Goal: Communication & Community: Share content

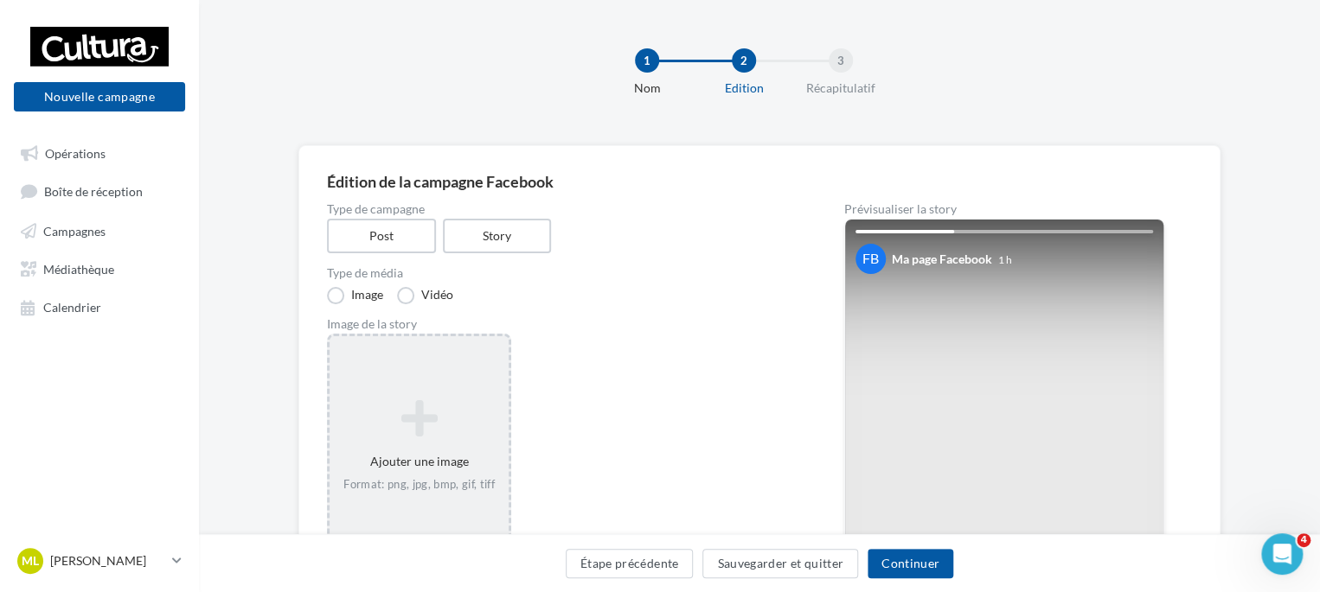
click at [383, 412] on icon at bounding box center [418, 419] width 165 height 42
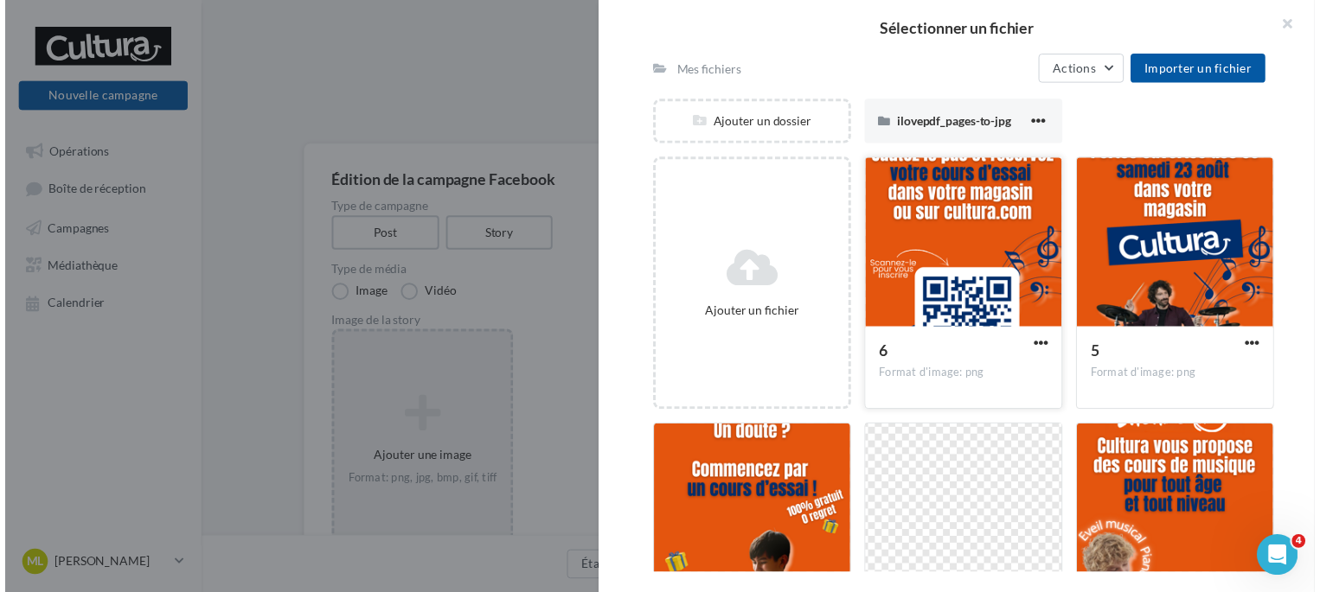
scroll to position [166, 0]
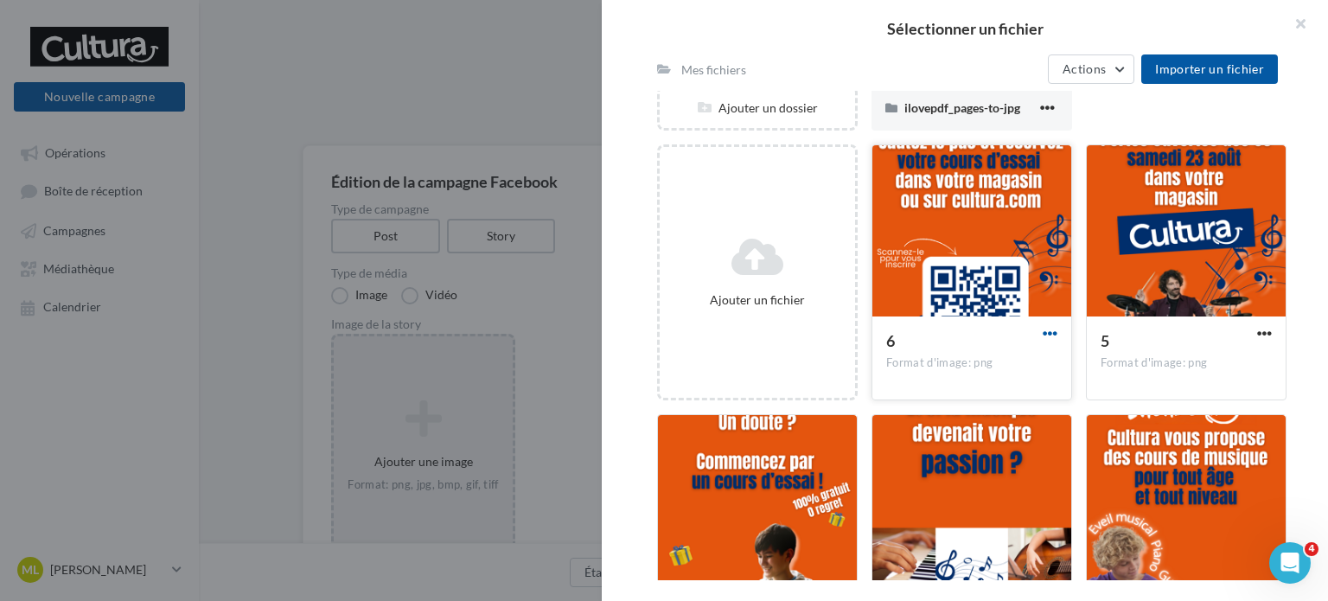
click at [1044, 330] on span "button" at bounding box center [1050, 333] width 15 height 15
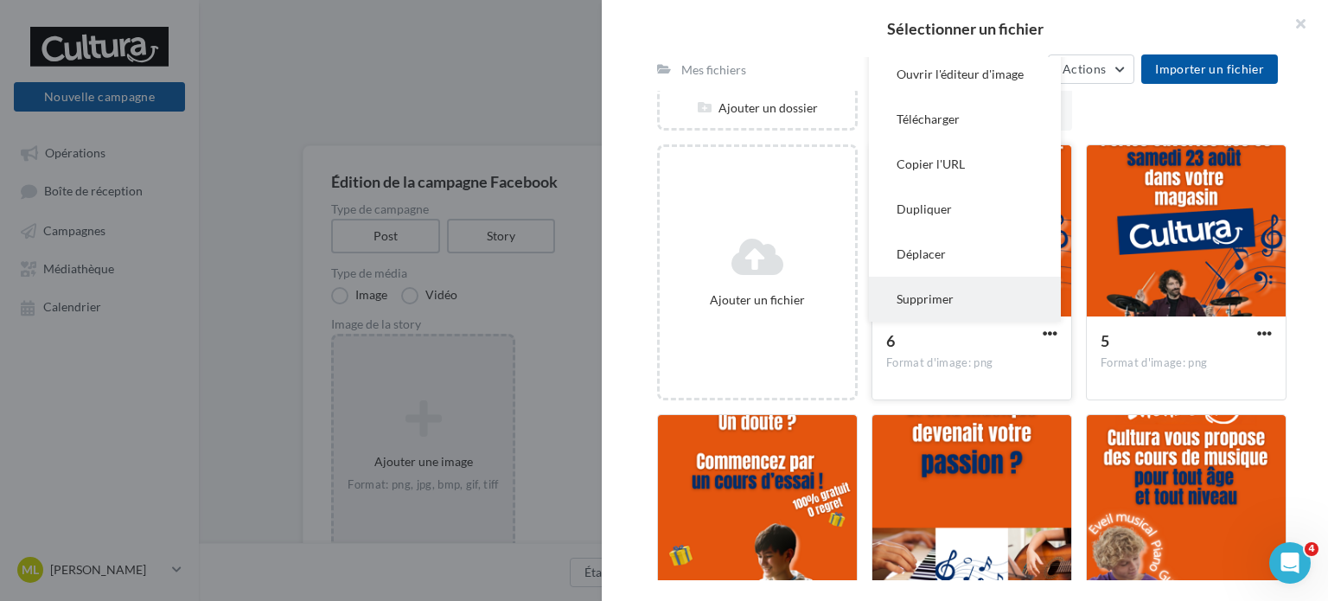
click at [984, 307] on button "Supprimer" at bounding box center [965, 299] width 192 height 45
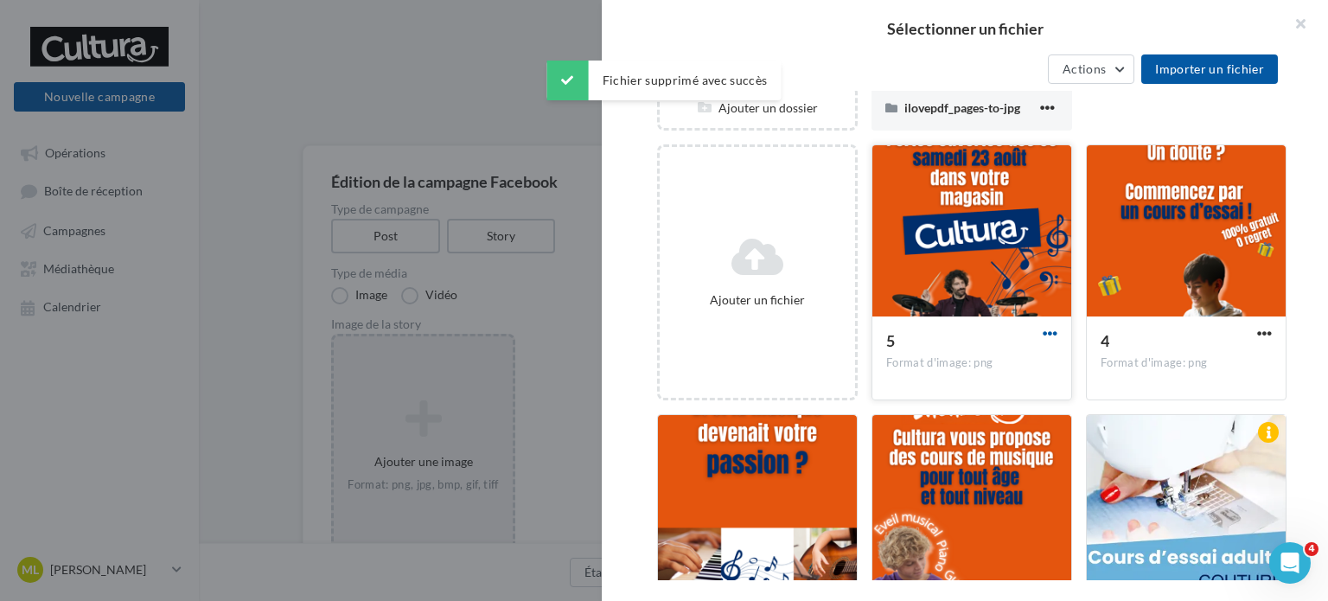
click at [1043, 330] on span "button" at bounding box center [1050, 333] width 15 height 15
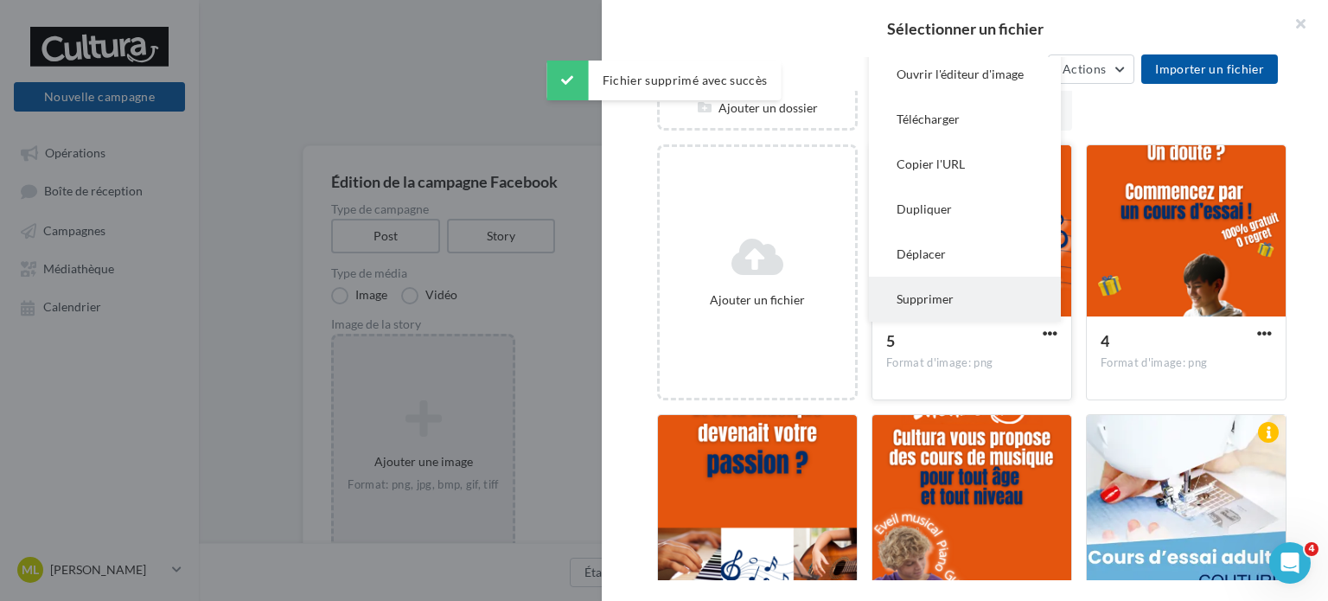
click at [982, 289] on button "Supprimer" at bounding box center [965, 299] width 192 height 45
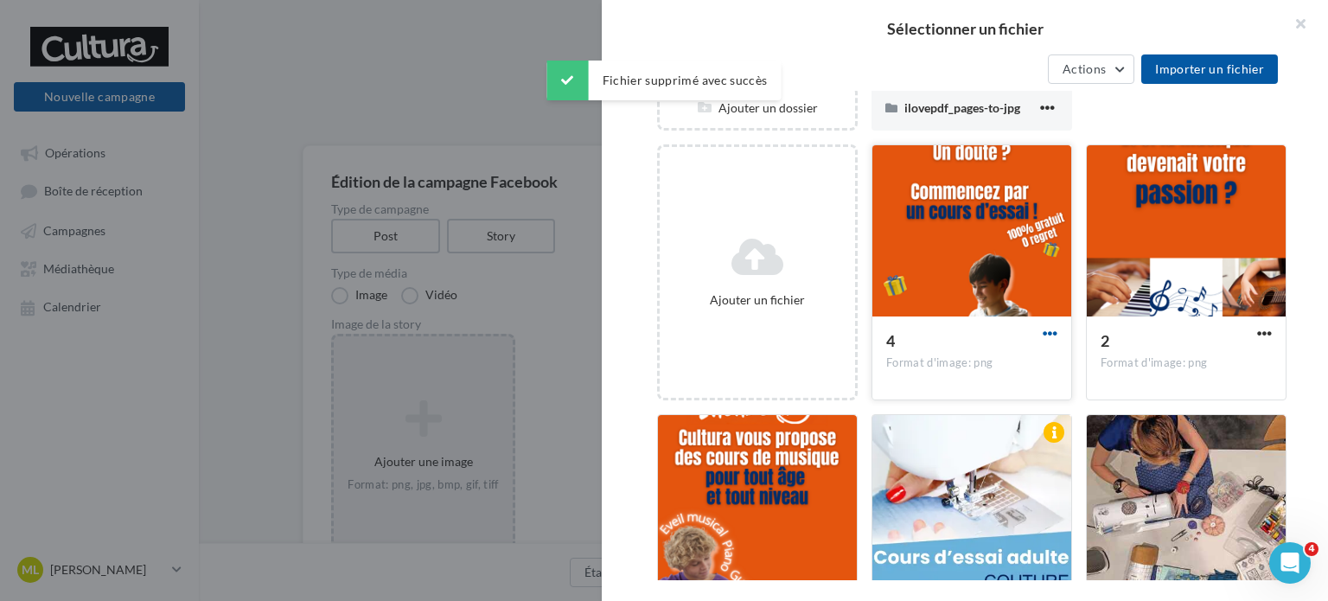
click at [1043, 335] on span "button" at bounding box center [1050, 333] width 15 height 15
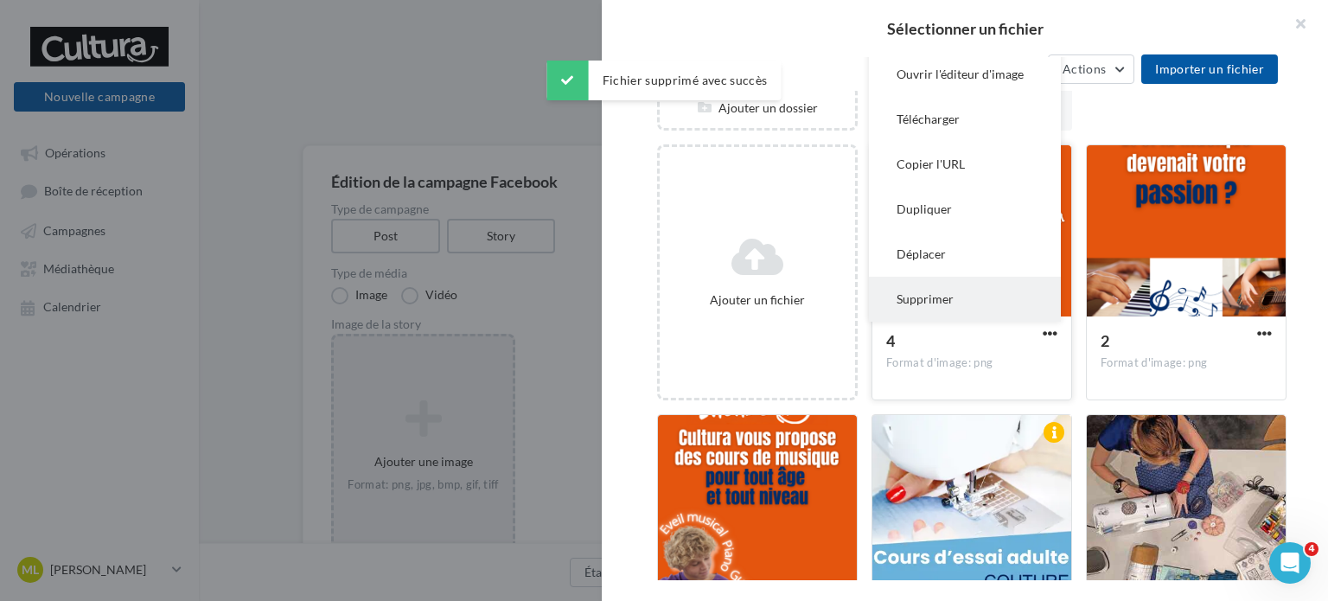
click at [951, 297] on button "Supprimer" at bounding box center [965, 299] width 192 height 45
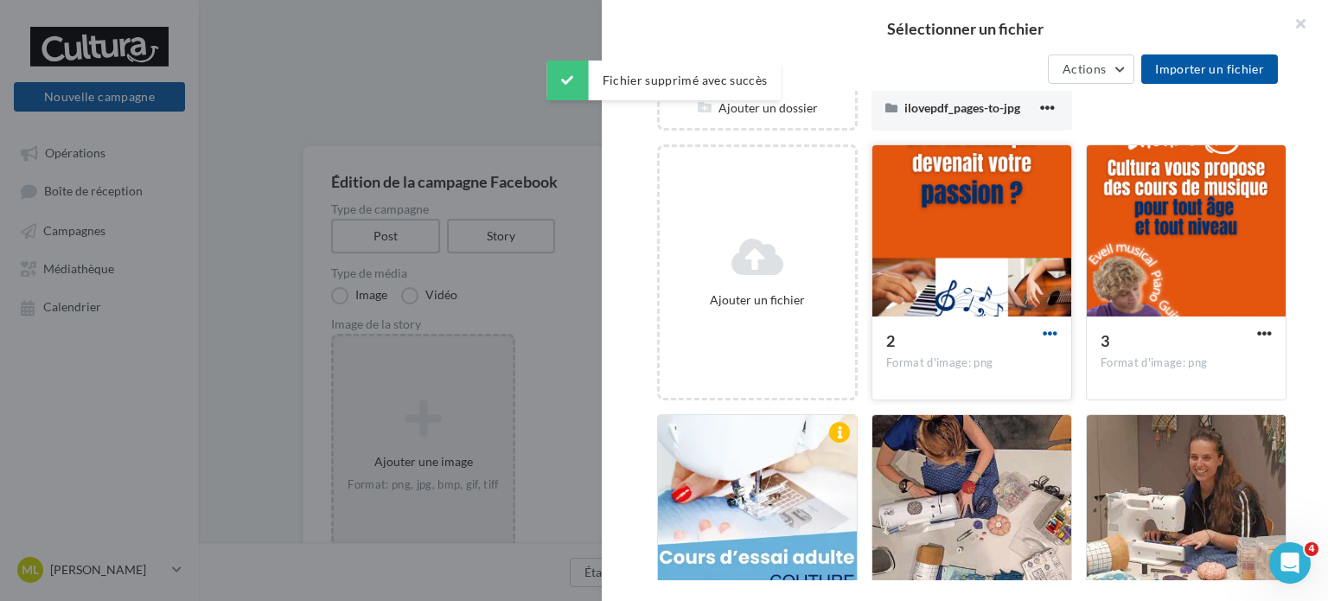
click at [1046, 332] on span "button" at bounding box center [1050, 333] width 15 height 15
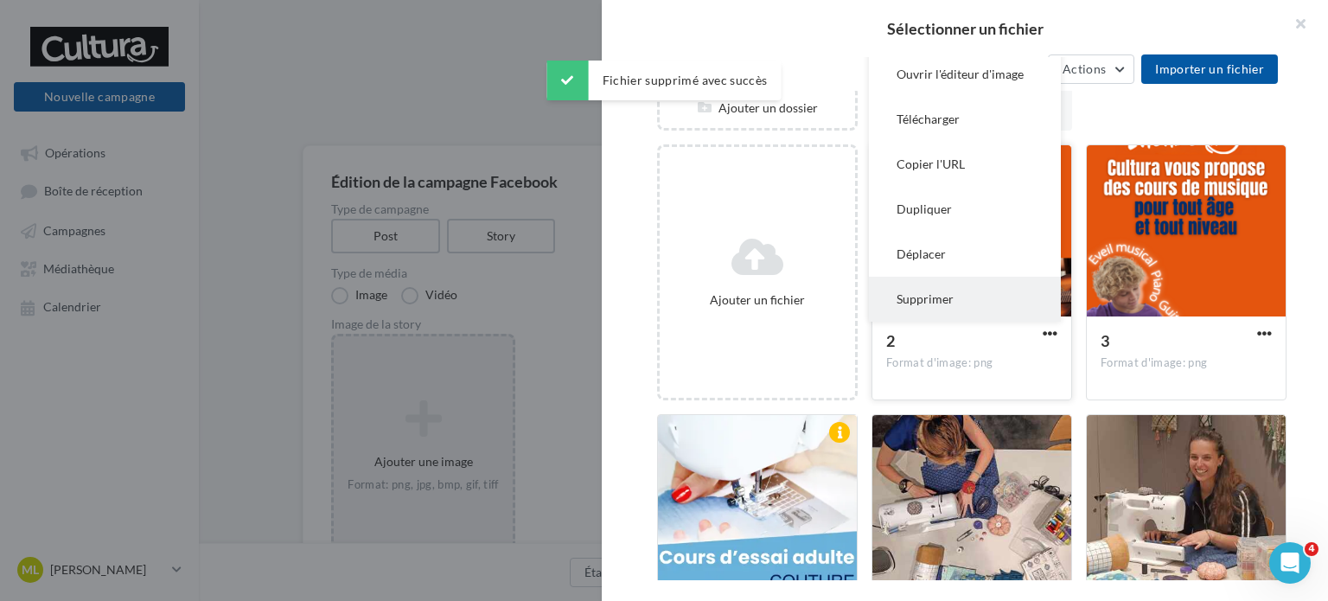
click at [957, 297] on button "Supprimer" at bounding box center [965, 299] width 192 height 45
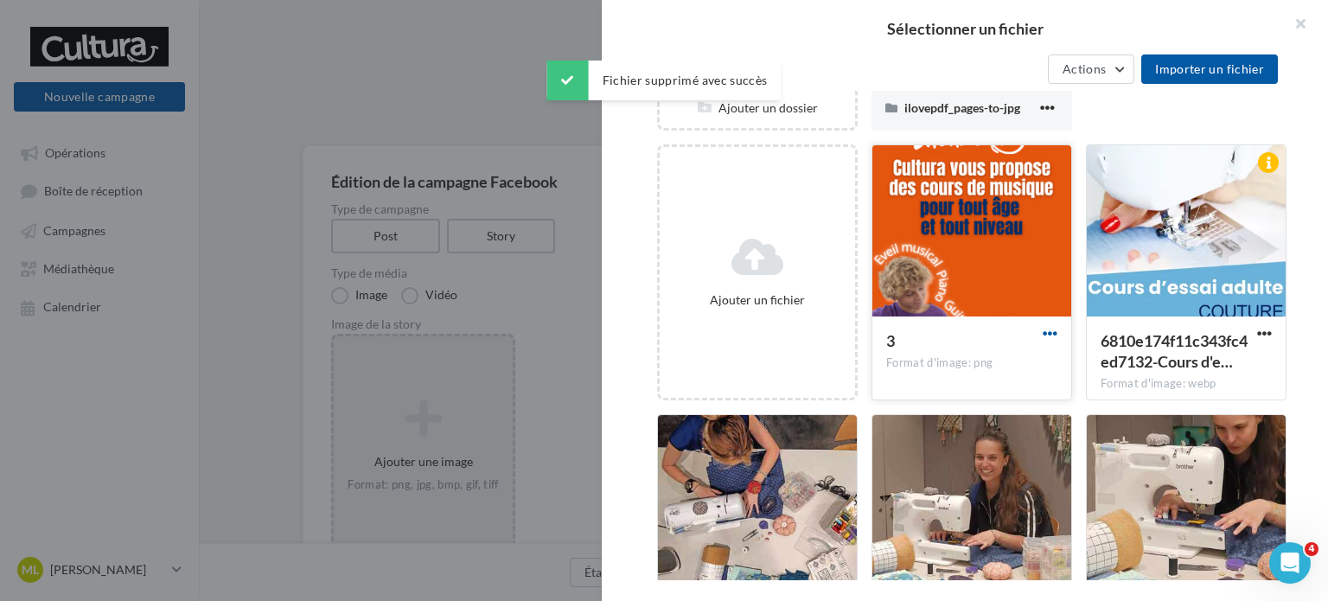
click at [1043, 335] on span "button" at bounding box center [1050, 333] width 15 height 15
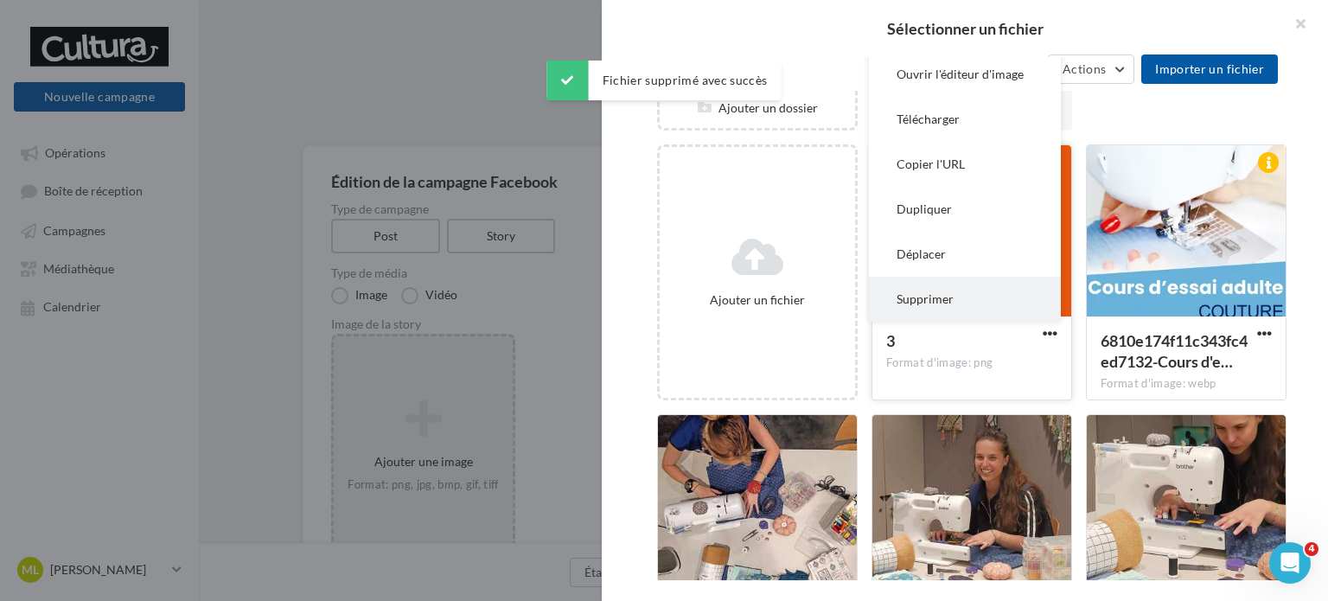
click at [991, 305] on button "Supprimer" at bounding box center [965, 299] width 192 height 45
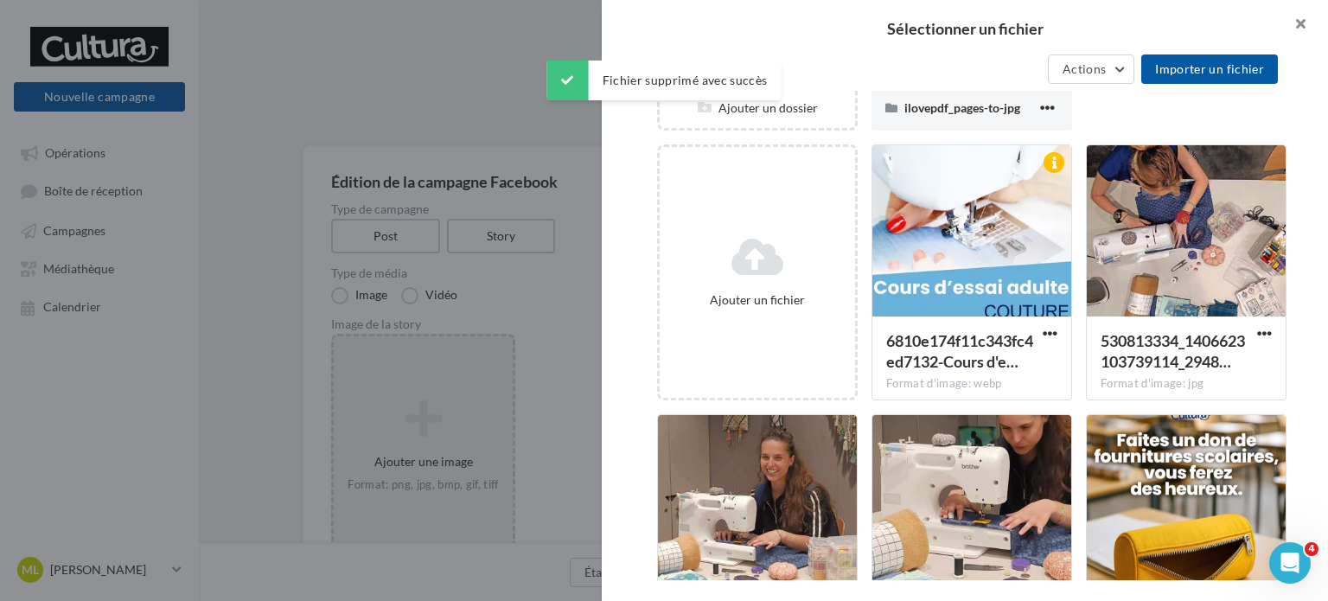
click at [1298, 23] on button "button" at bounding box center [1293, 26] width 69 height 52
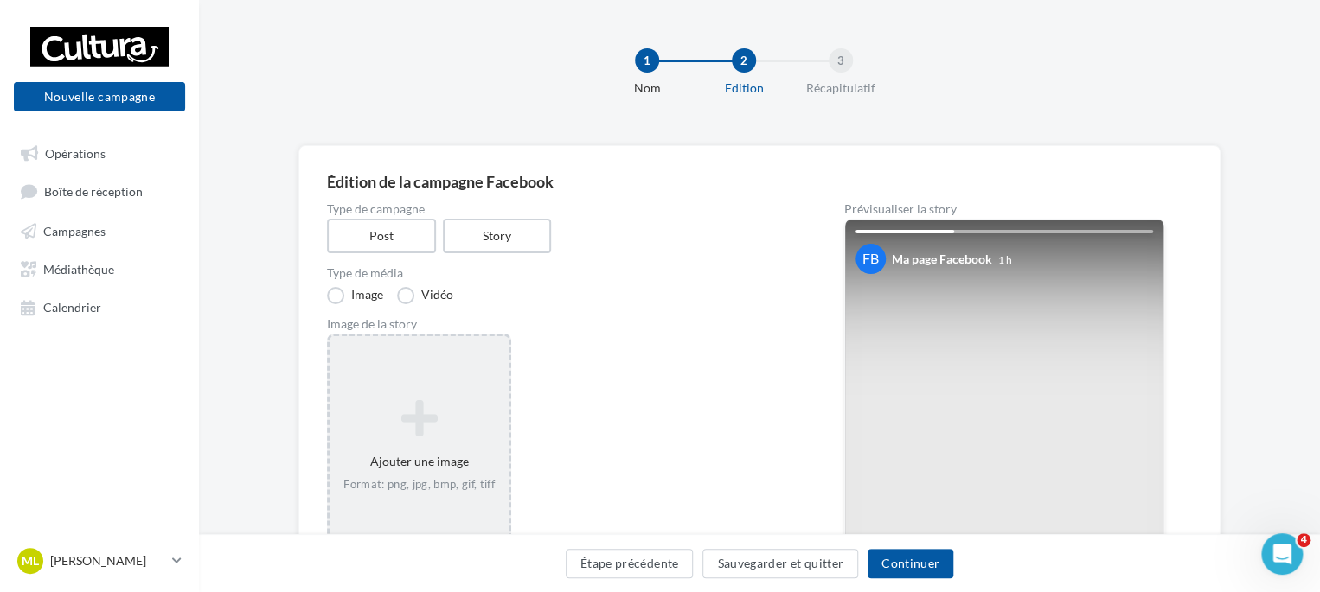
click at [1165, 54] on div "1 Nom 2 Edition 3 Récapitulatif" at bounding box center [787, 80] width 1121 height 104
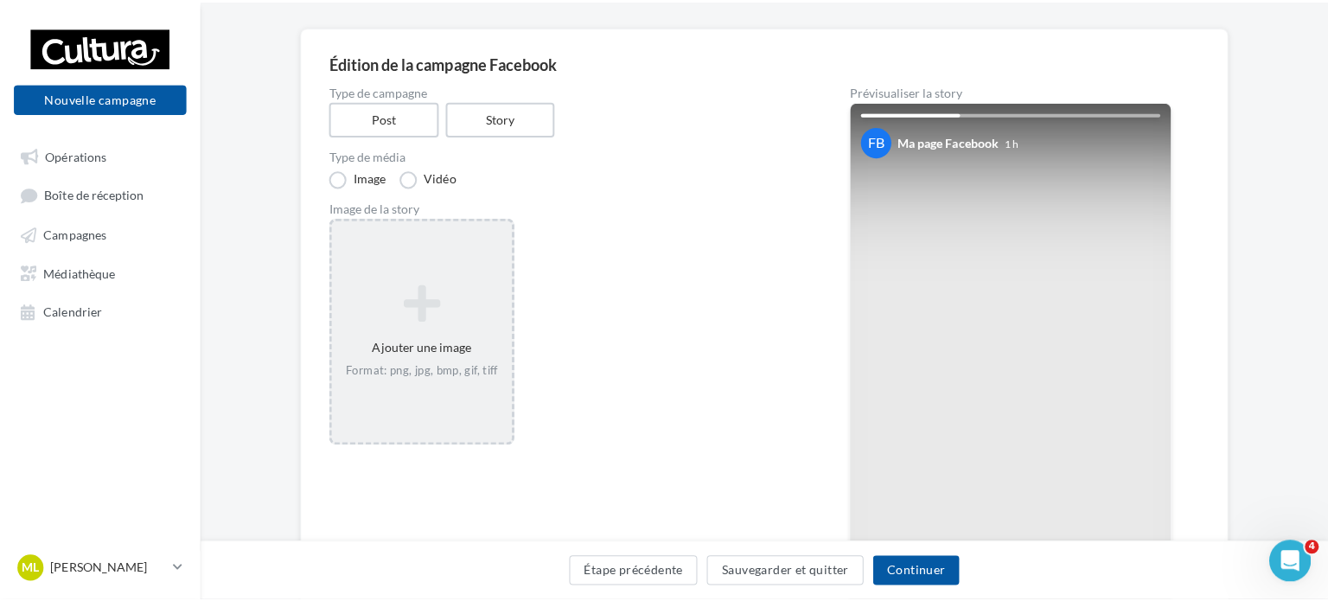
scroll to position [145, 0]
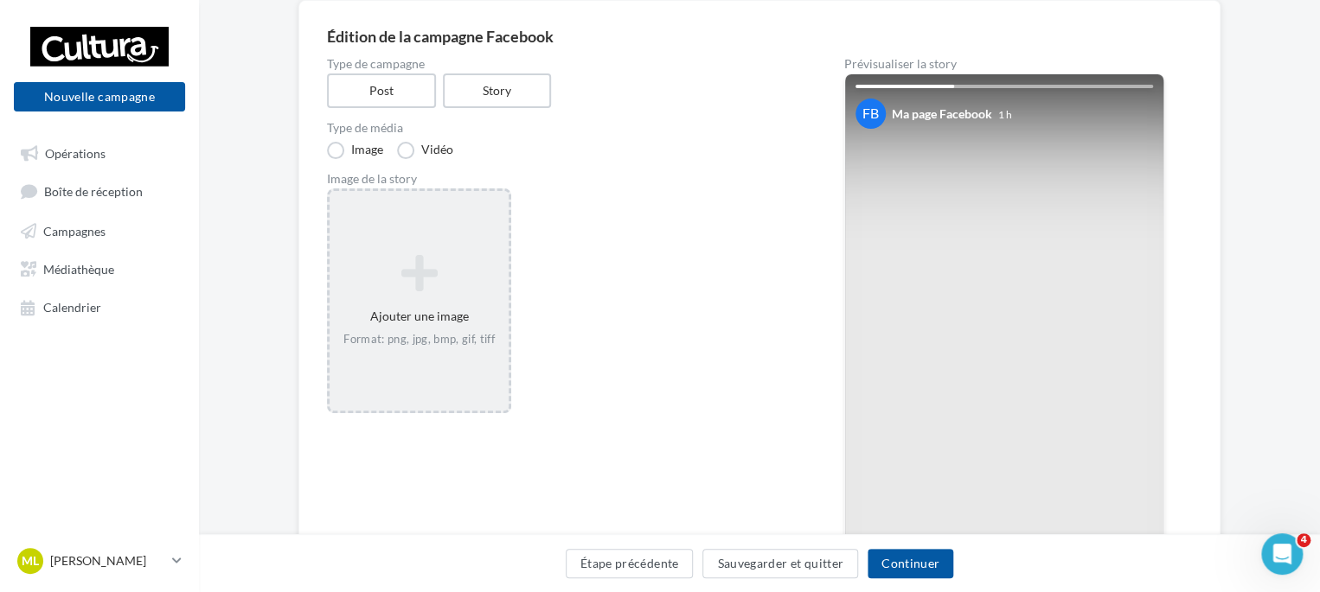
click at [440, 257] on icon at bounding box center [418, 274] width 165 height 42
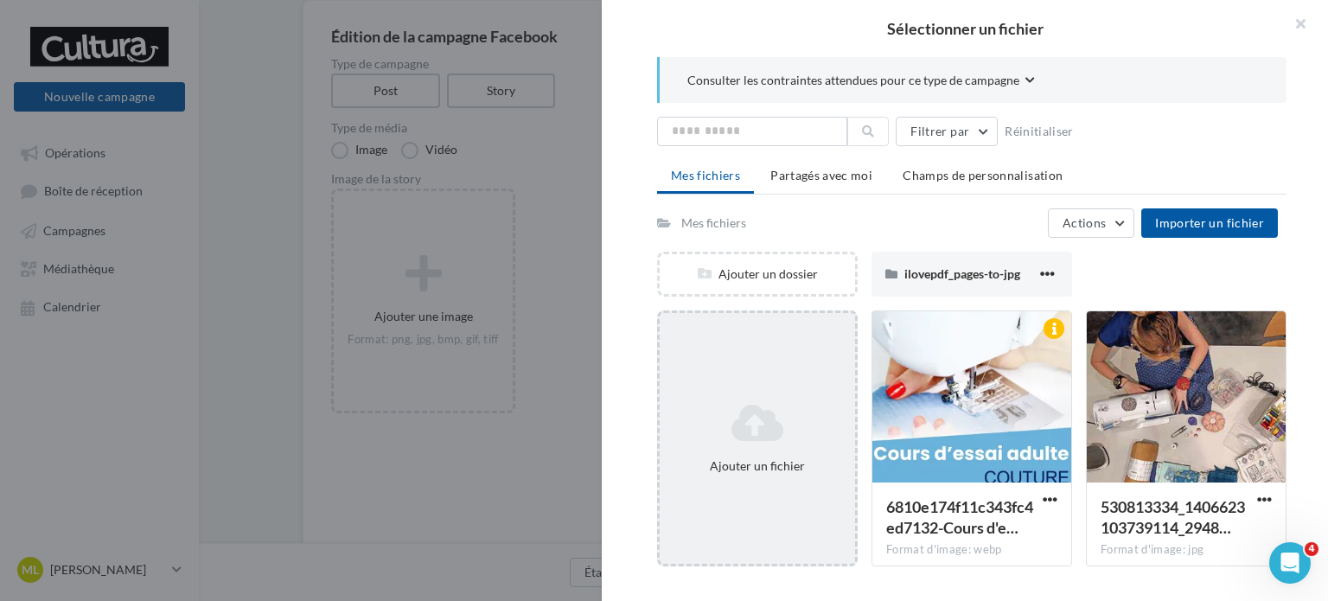
click at [737, 374] on div "Ajouter un fichier" at bounding box center [757, 438] width 201 height 256
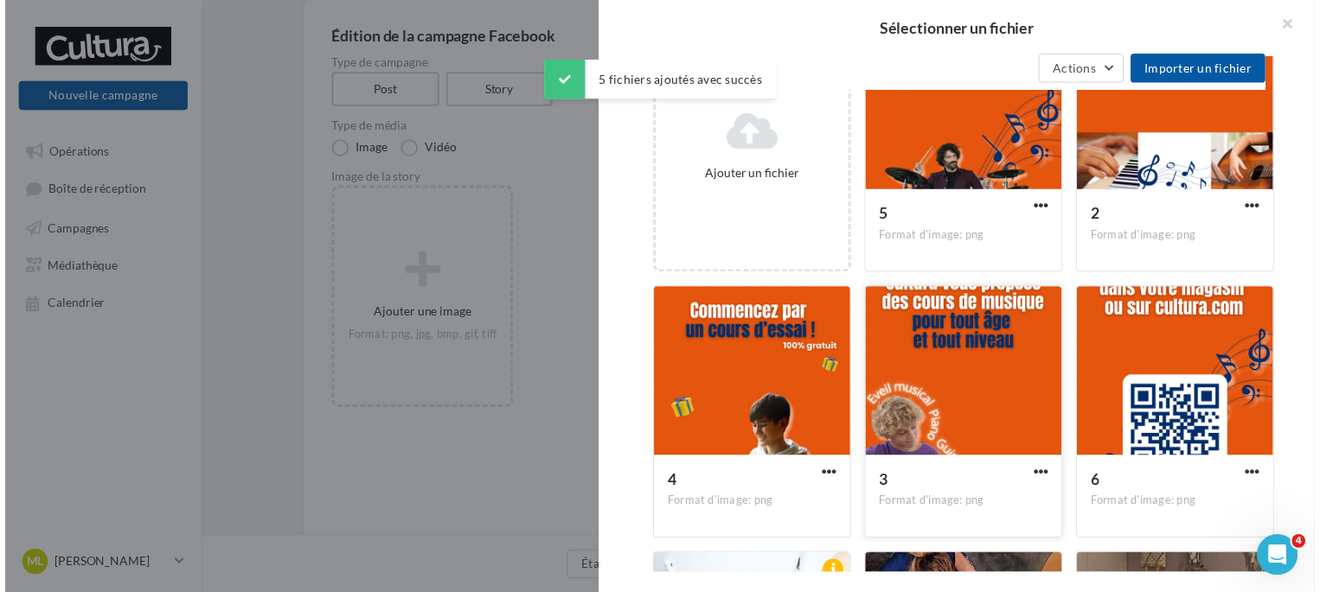
scroll to position [294, 0]
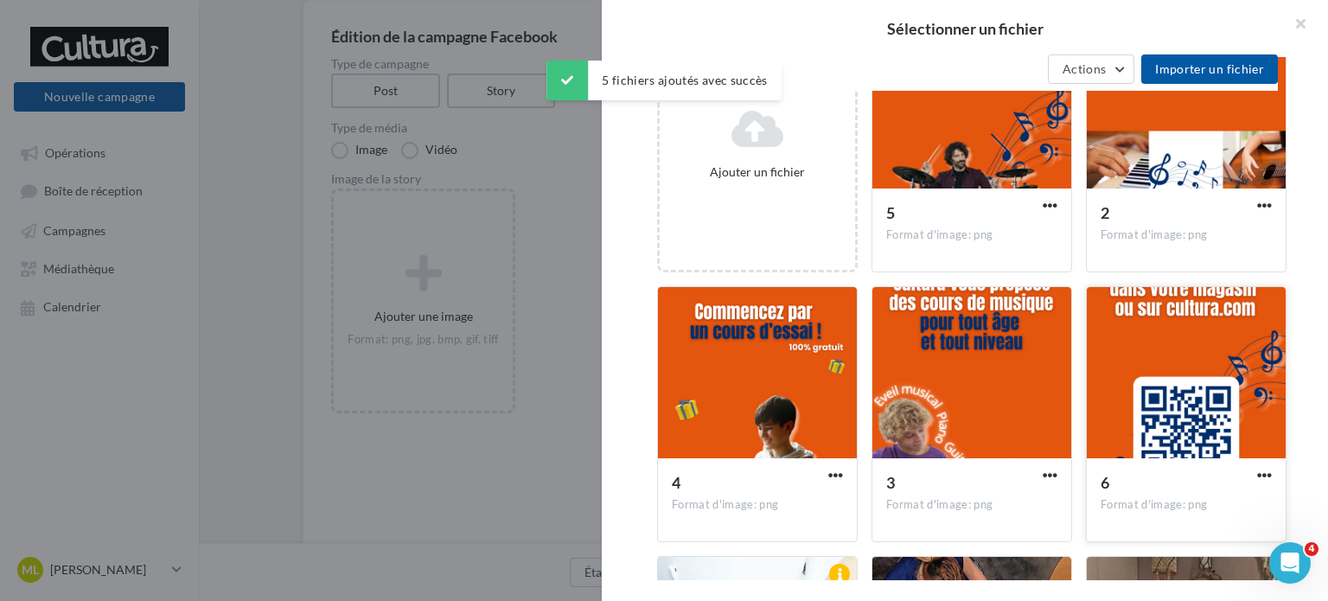
click at [1117, 408] on div at bounding box center [1186, 373] width 199 height 173
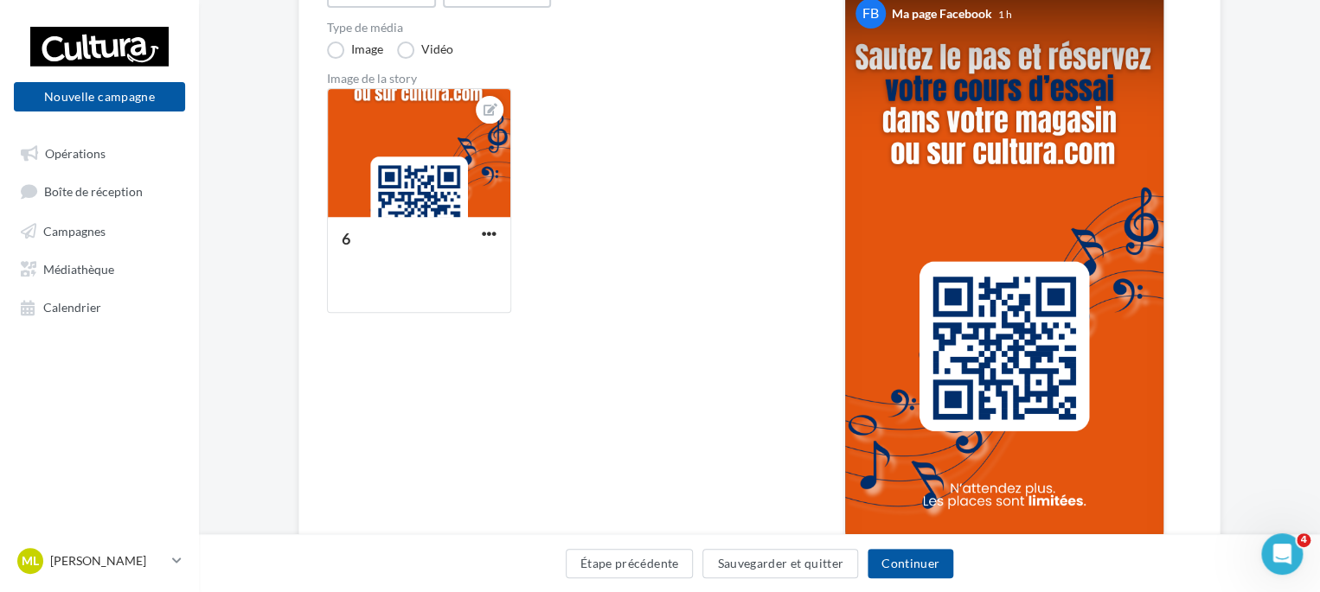
scroll to position [247, 0]
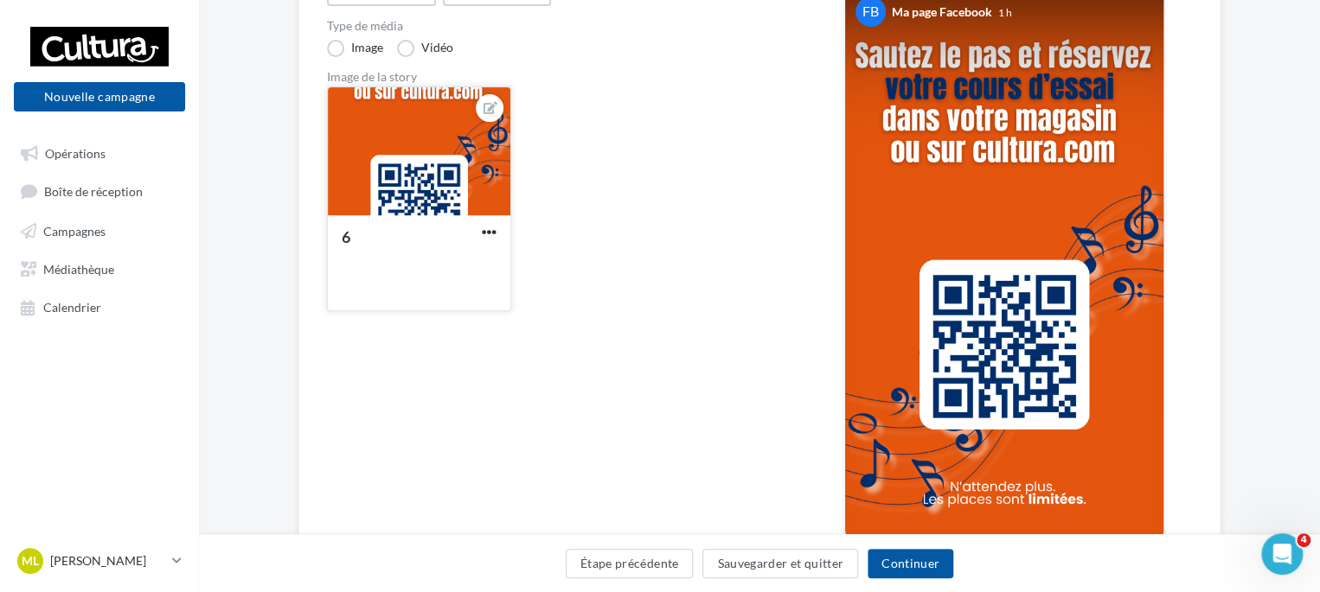
click at [496, 227] on button "button" at bounding box center [489, 233] width 22 height 17
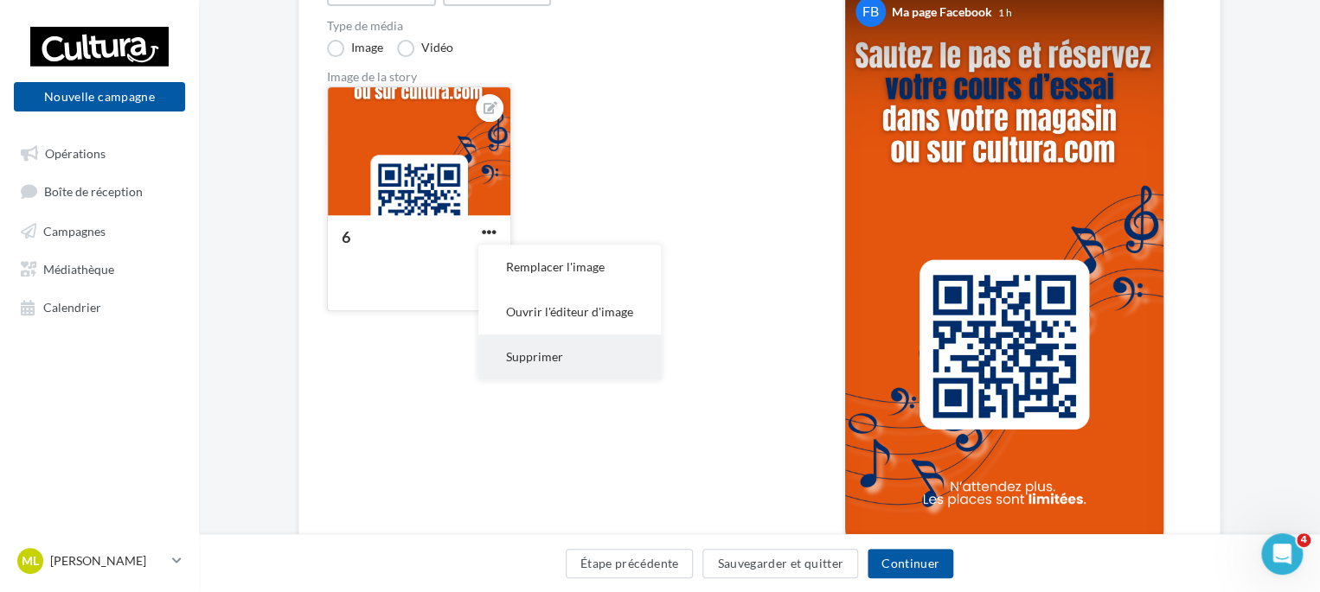
click at [595, 355] on button "Supprimer" at bounding box center [569, 357] width 182 height 45
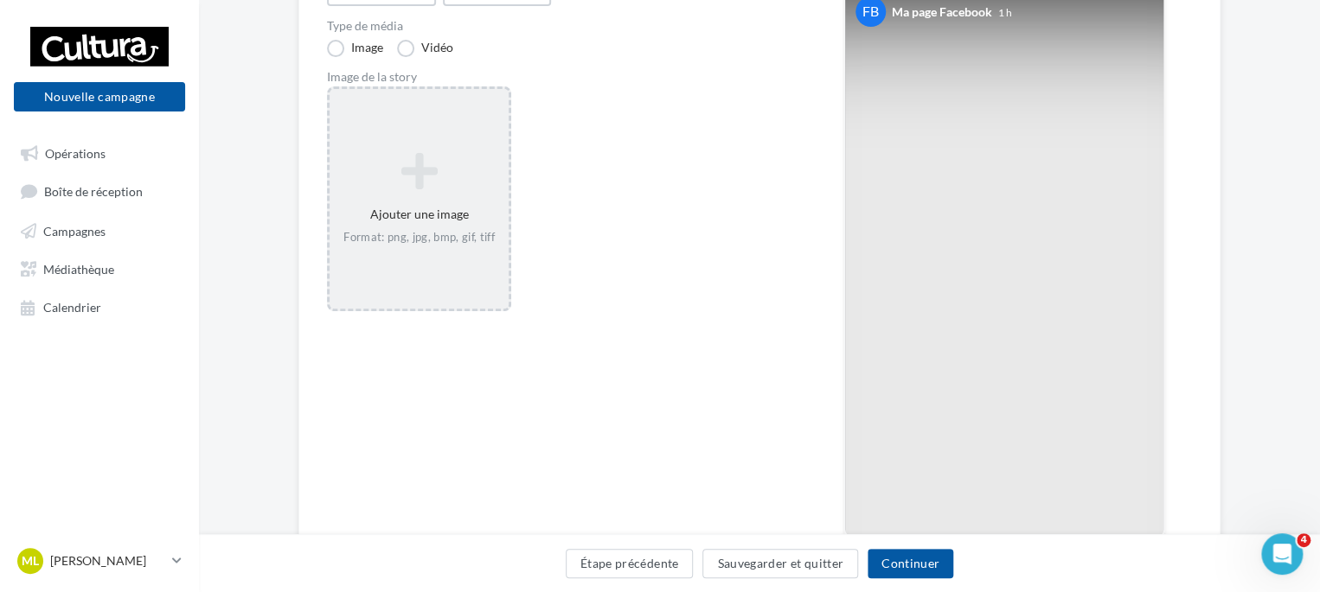
click at [452, 170] on icon at bounding box center [418, 171] width 165 height 42
drag, startPoint x: 452, startPoint y: 170, endPoint x: 416, endPoint y: 200, distance: 46.7
click at [416, 200] on div "Ajouter une image Format: png, jpg, bmp, gif, tiff" at bounding box center [418, 199] width 179 height 111
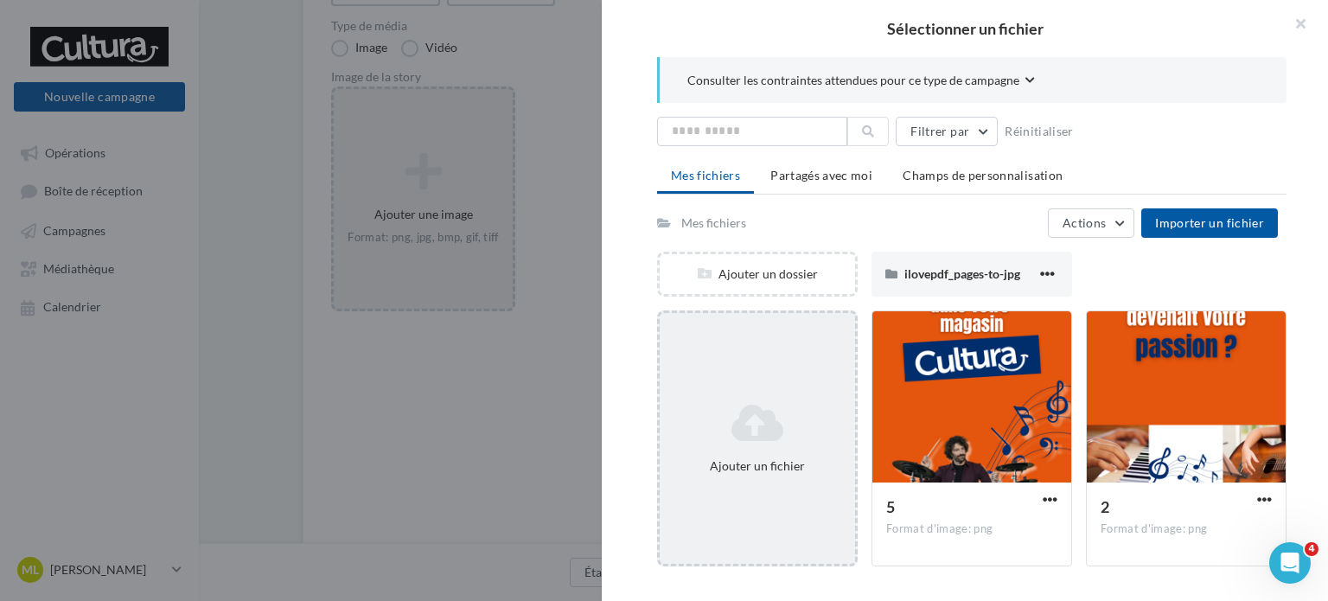
click at [739, 393] on div "Ajouter un fichier" at bounding box center [757, 438] width 201 height 256
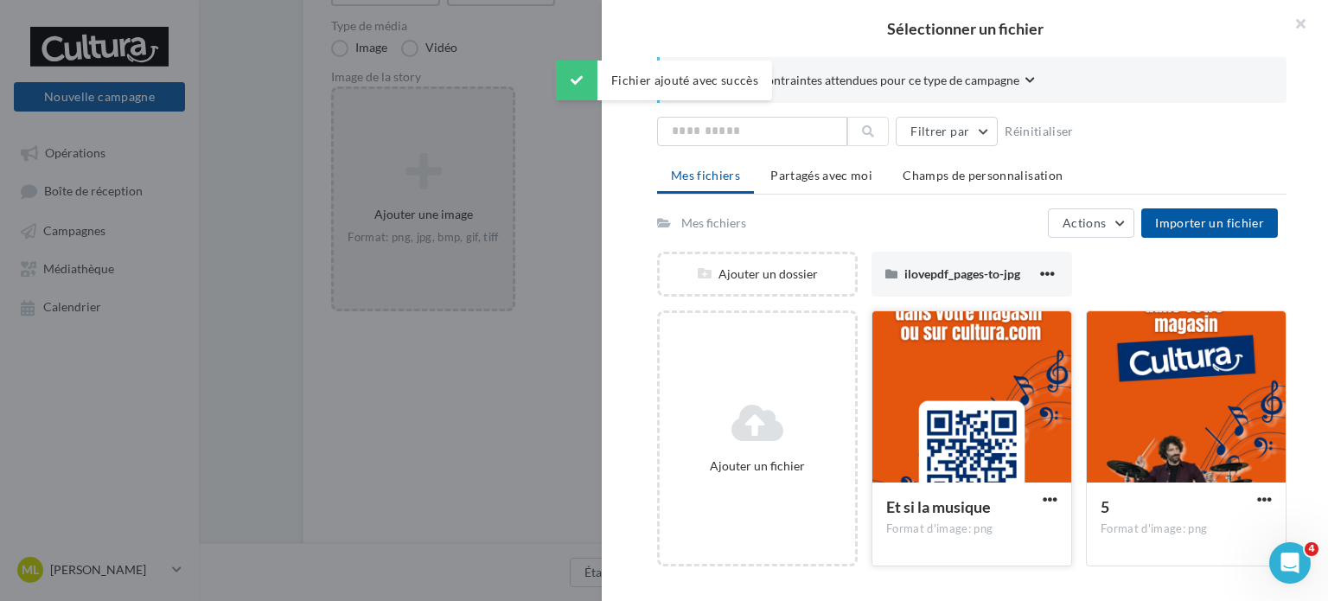
click at [979, 397] on div at bounding box center [972, 397] width 199 height 173
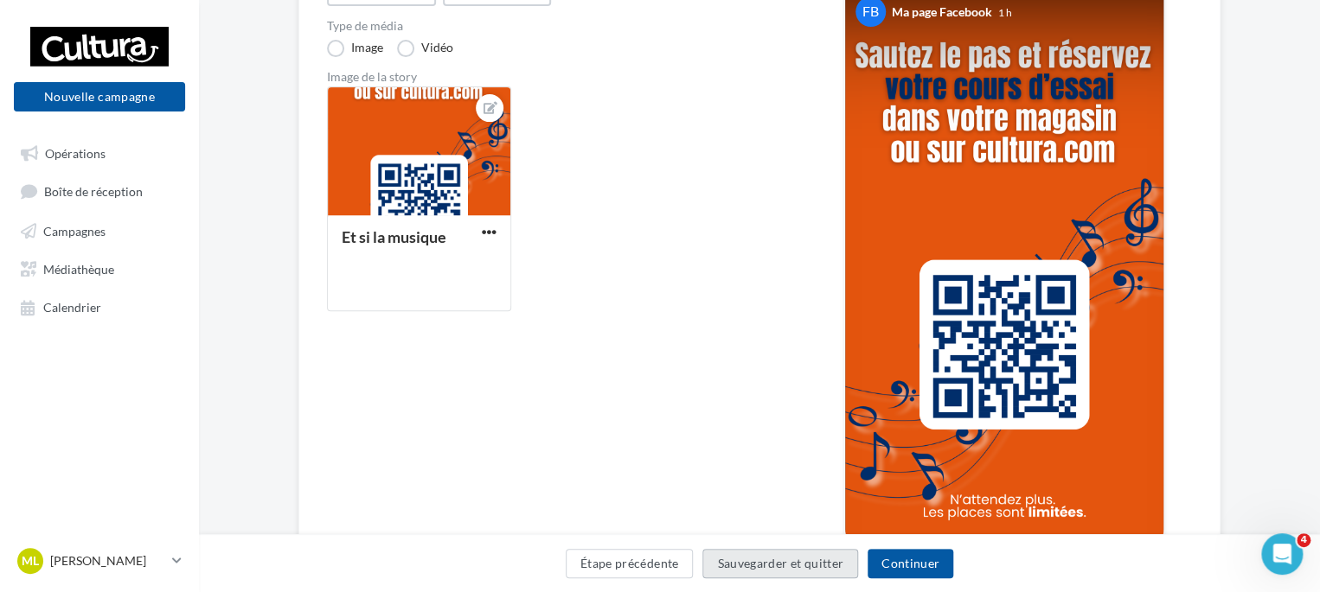
click at [781, 560] on button "Sauvegarder et quitter" at bounding box center [780, 563] width 156 height 29
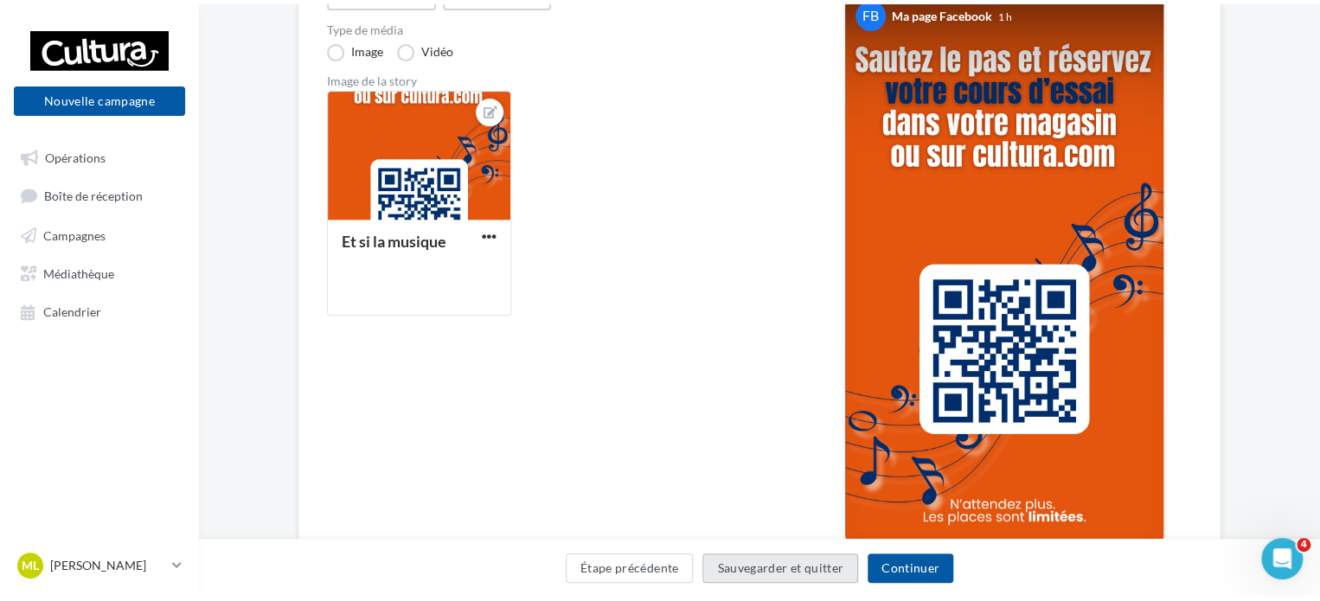
scroll to position [28, 0]
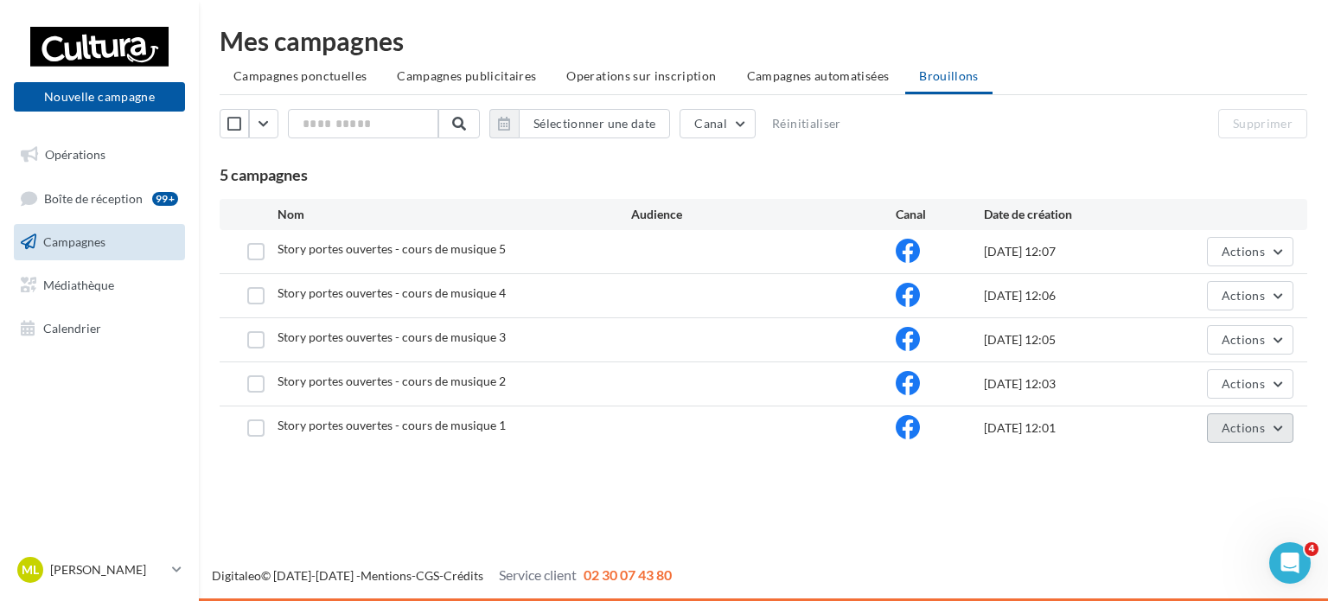
click at [1275, 423] on button "Actions" at bounding box center [1250, 427] width 86 height 29
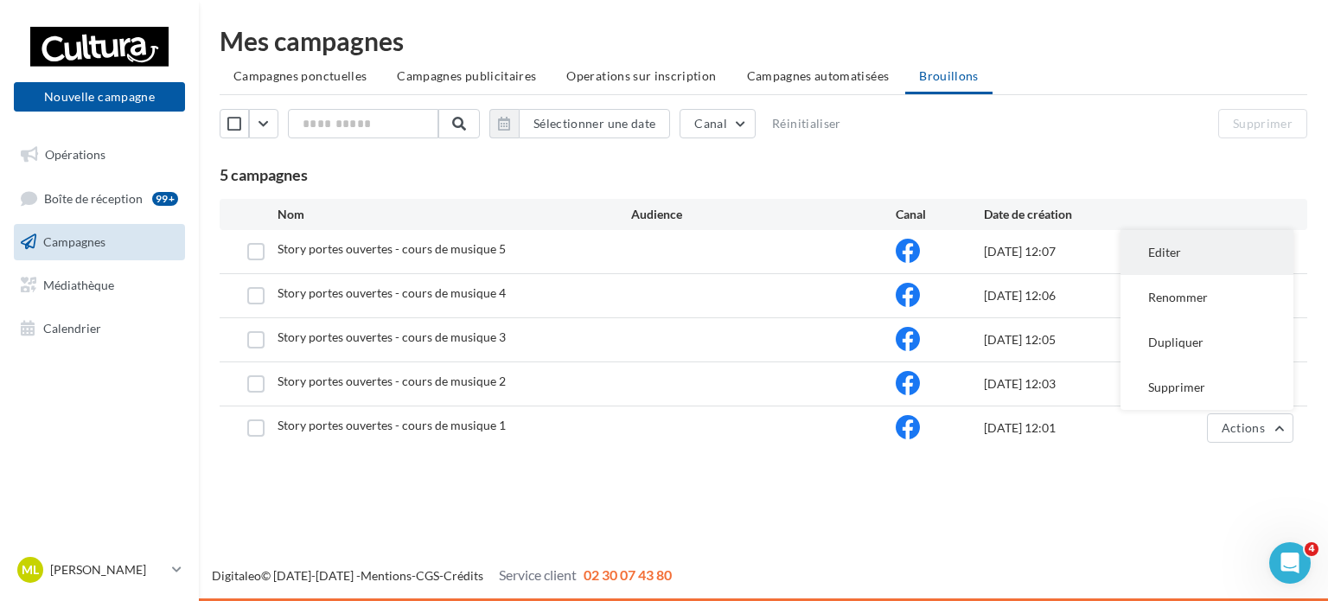
click at [1203, 251] on button "Editer" at bounding box center [1207, 252] width 173 height 45
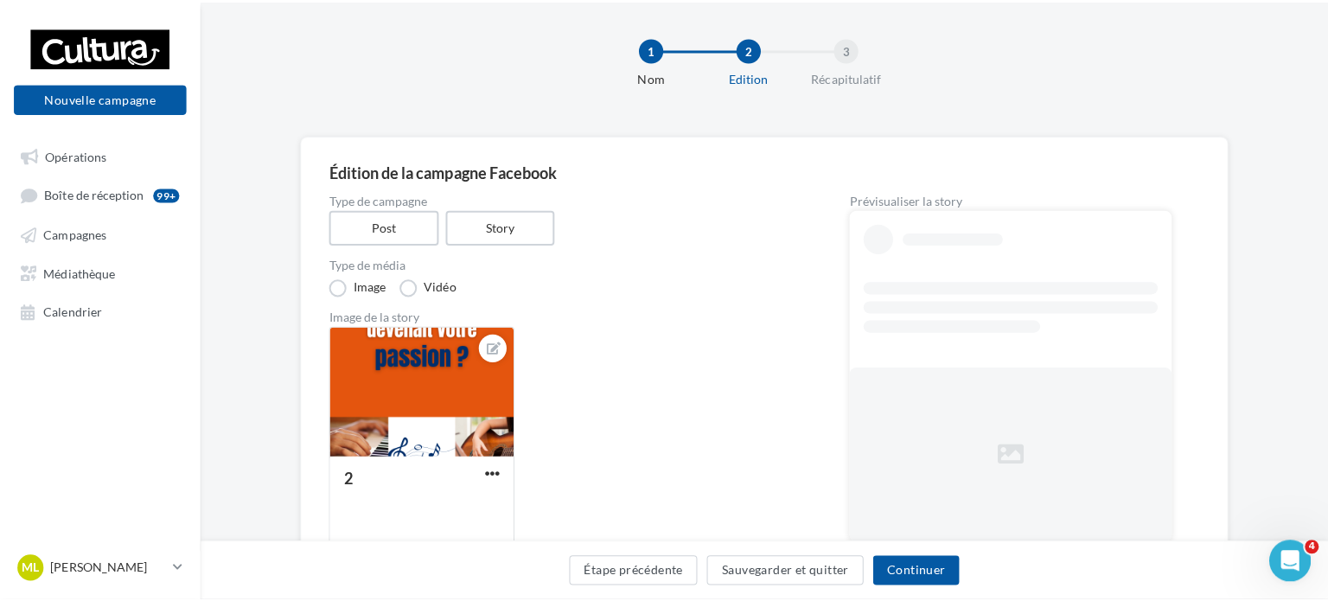
scroll to position [104, 0]
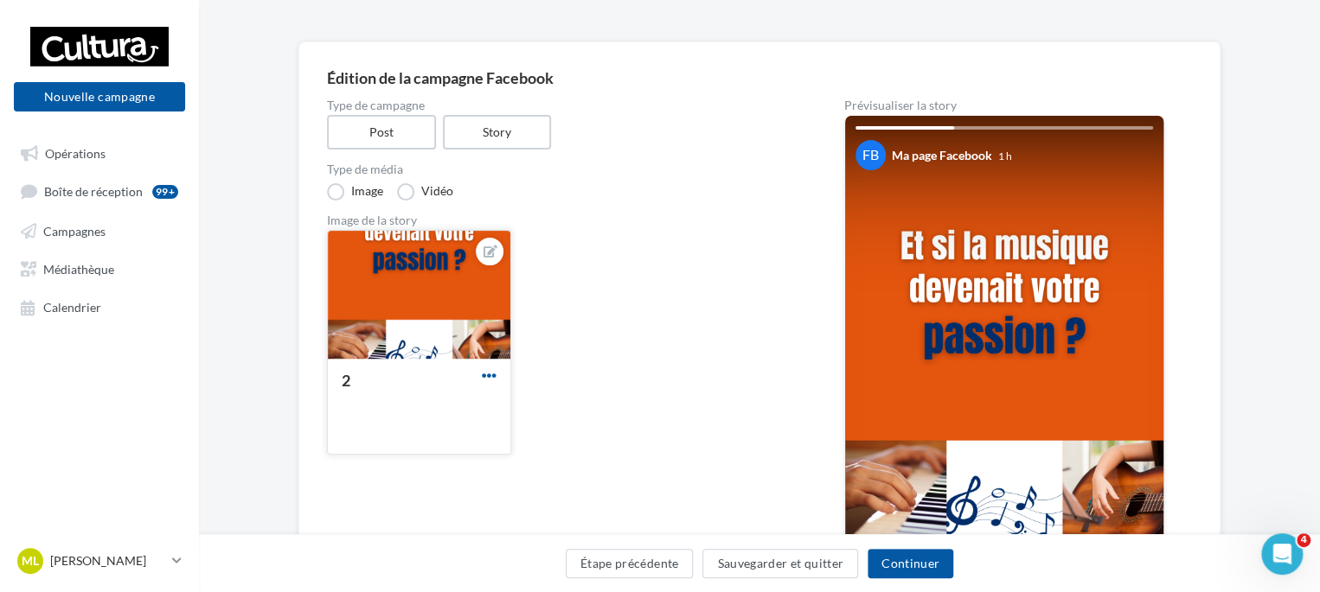
click at [488, 372] on span "button" at bounding box center [489, 375] width 15 height 15
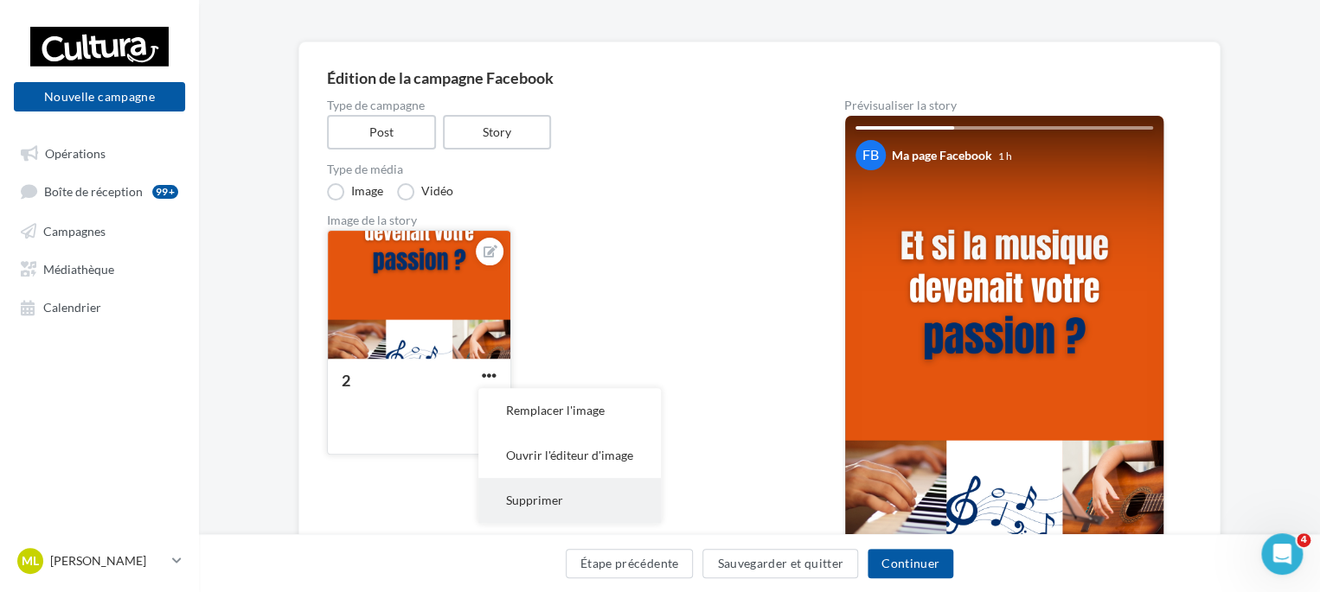
click at [549, 497] on button "Supprimer" at bounding box center [569, 500] width 182 height 45
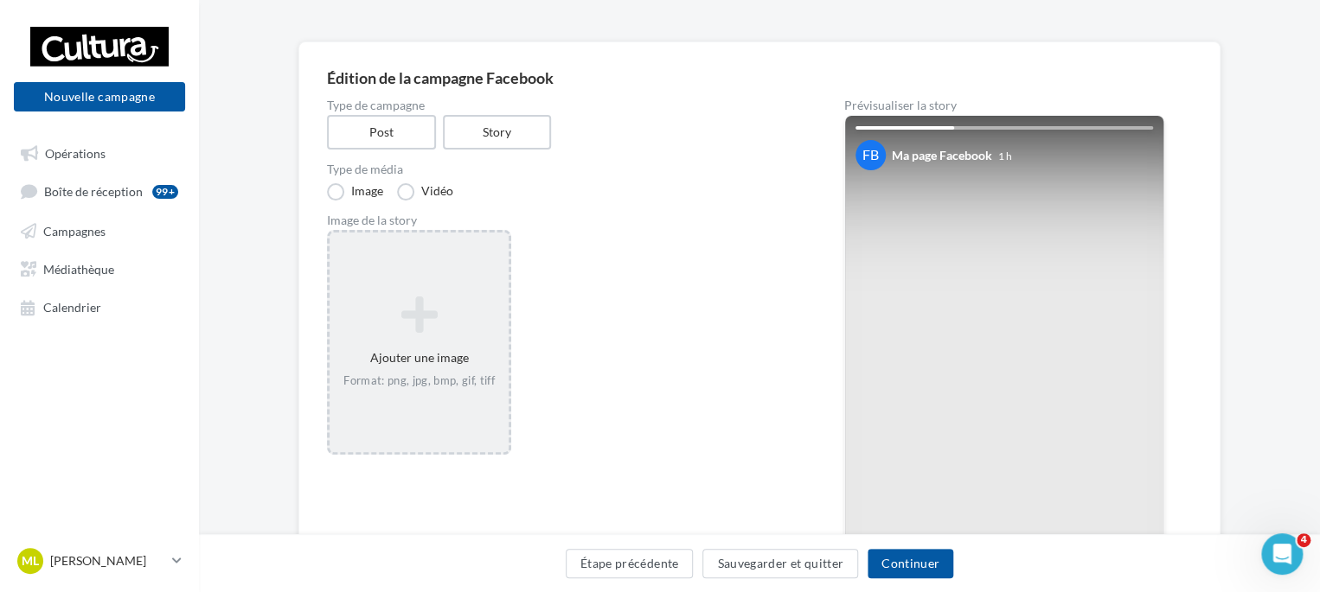
click at [437, 329] on icon at bounding box center [418, 315] width 165 height 42
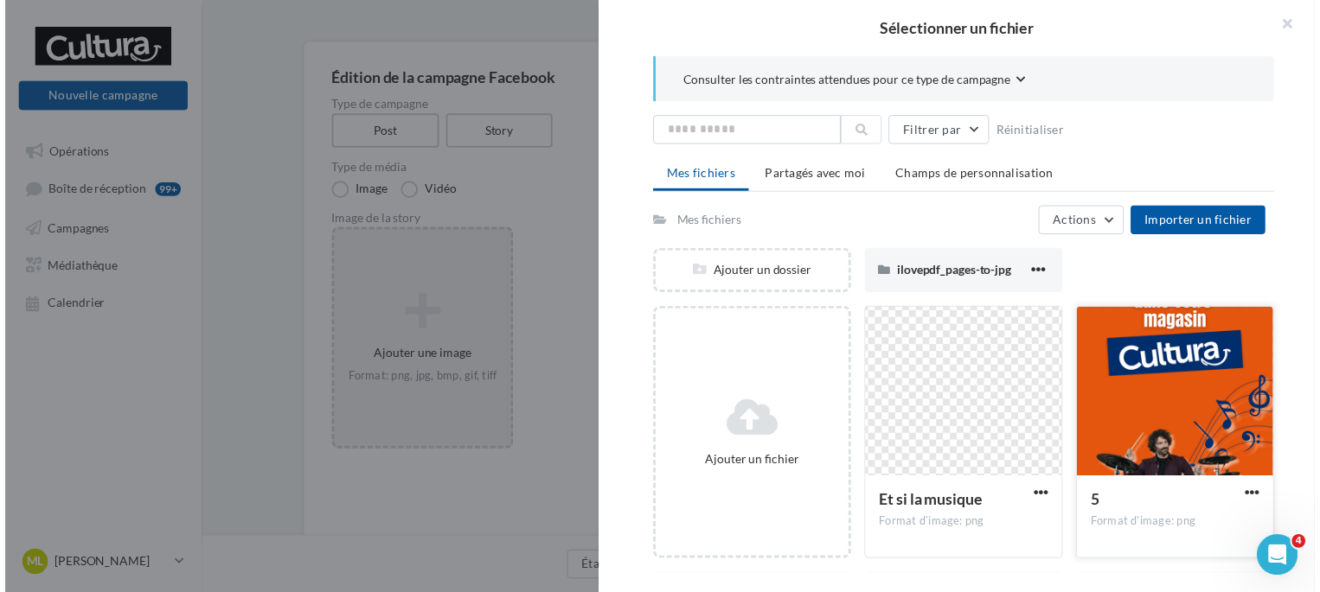
scroll to position [267, 0]
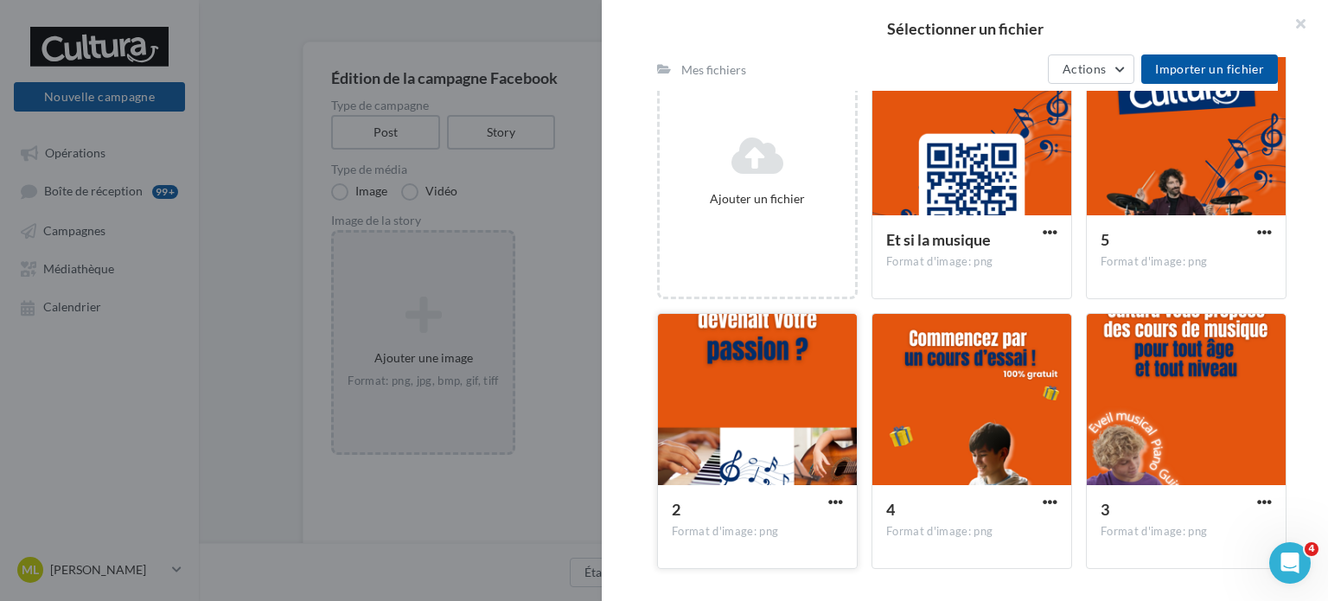
click at [764, 363] on div at bounding box center [757, 400] width 199 height 173
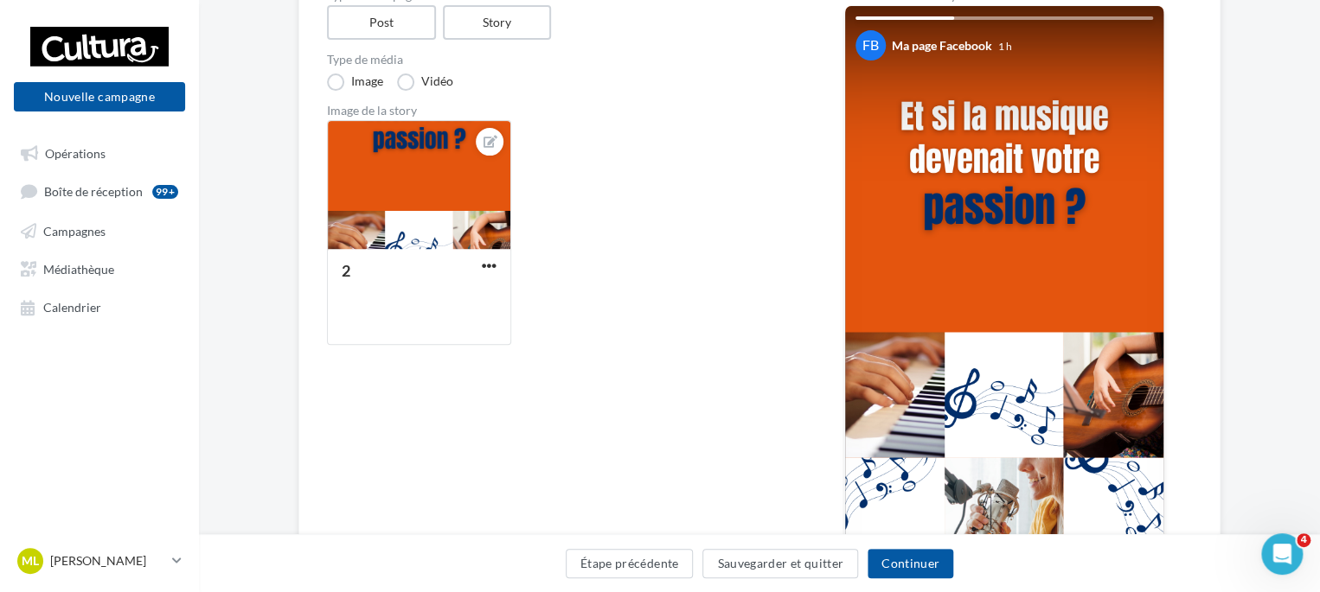
scroll to position [214, 0]
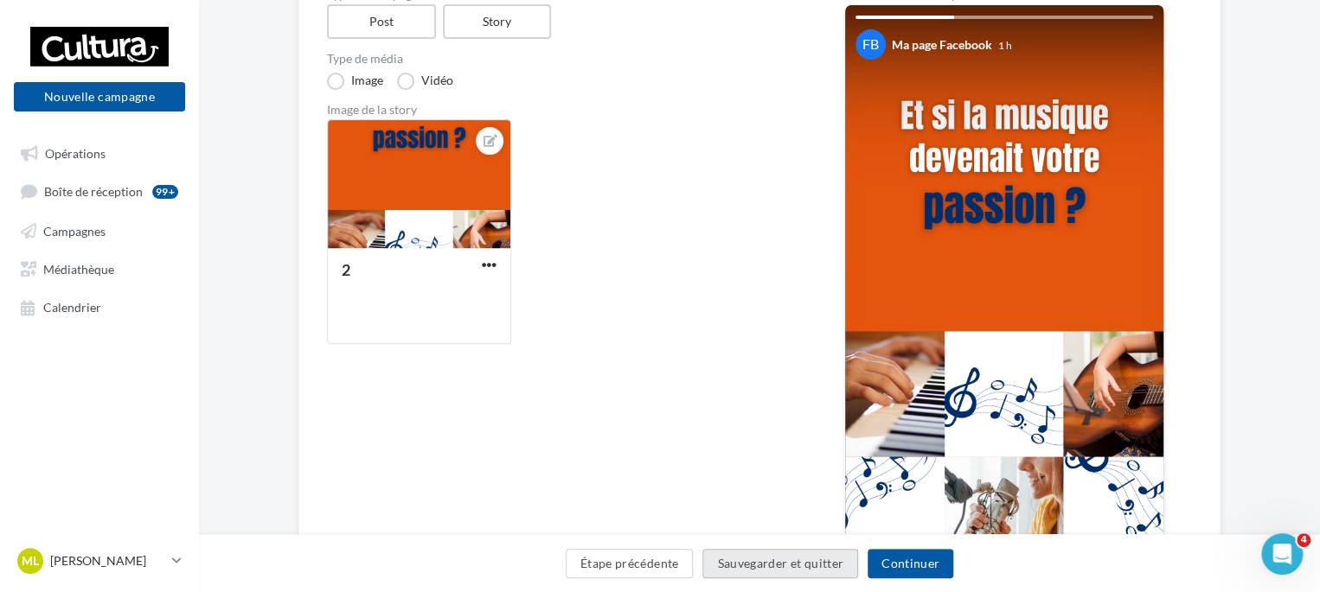
click at [791, 572] on button "Sauvegarder et quitter" at bounding box center [780, 563] width 156 height 29
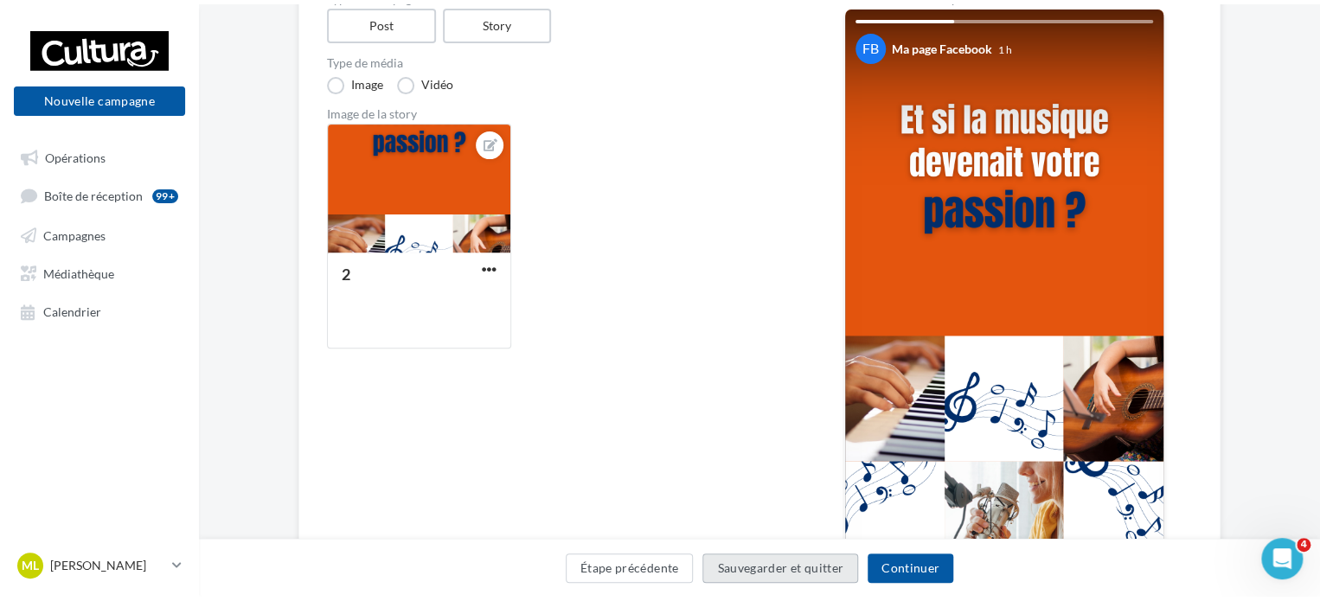
scroll to position [28, 0]
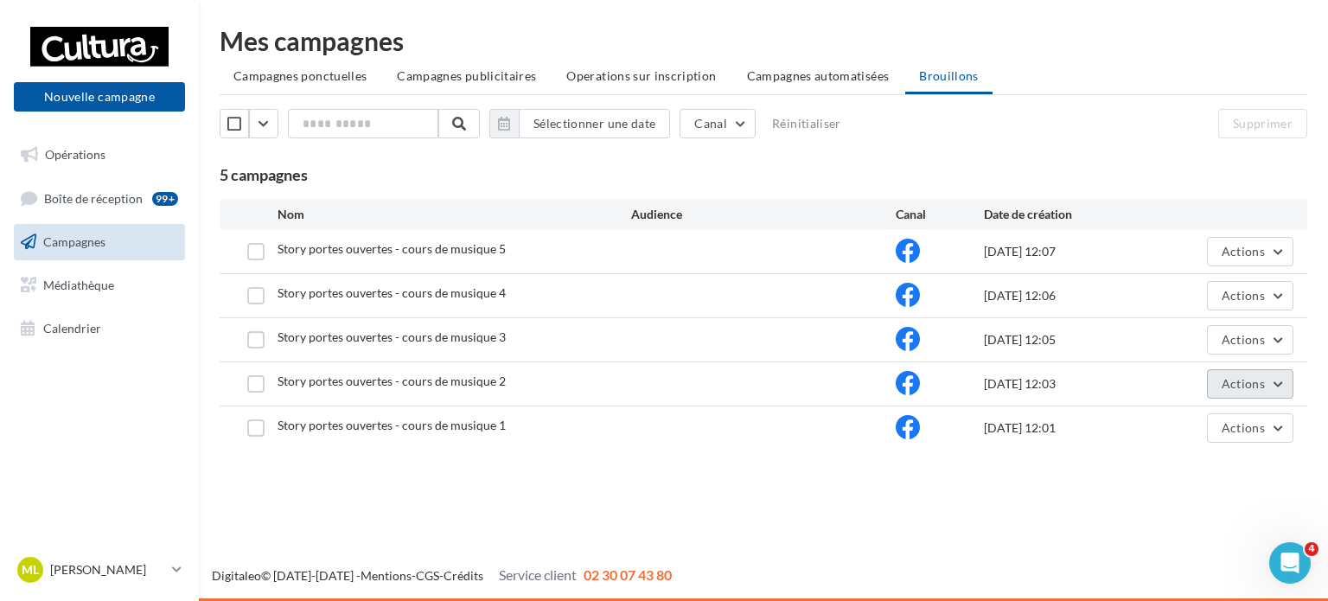
click at [1283, 378] on button "Actions" at bounding box center [1250, 383] width 86 height 29
click at [1214, 418] on button "Editer" at bounding box center [1207, 424] width 173 height 45
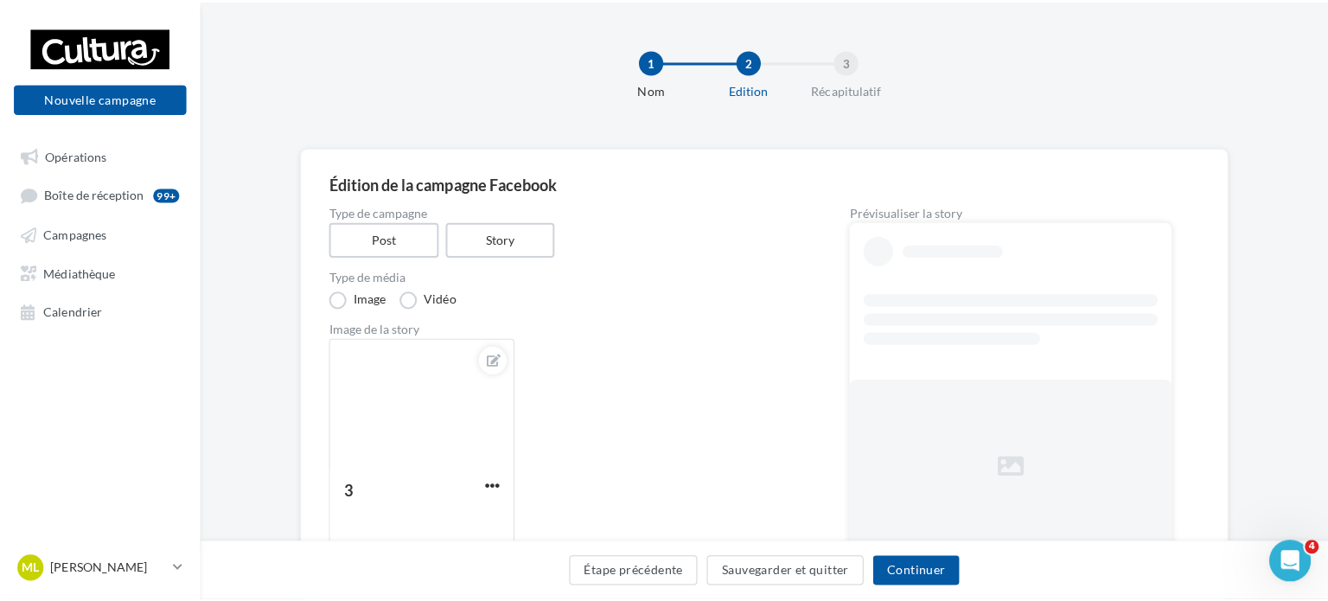
scroll to position [104, 0]
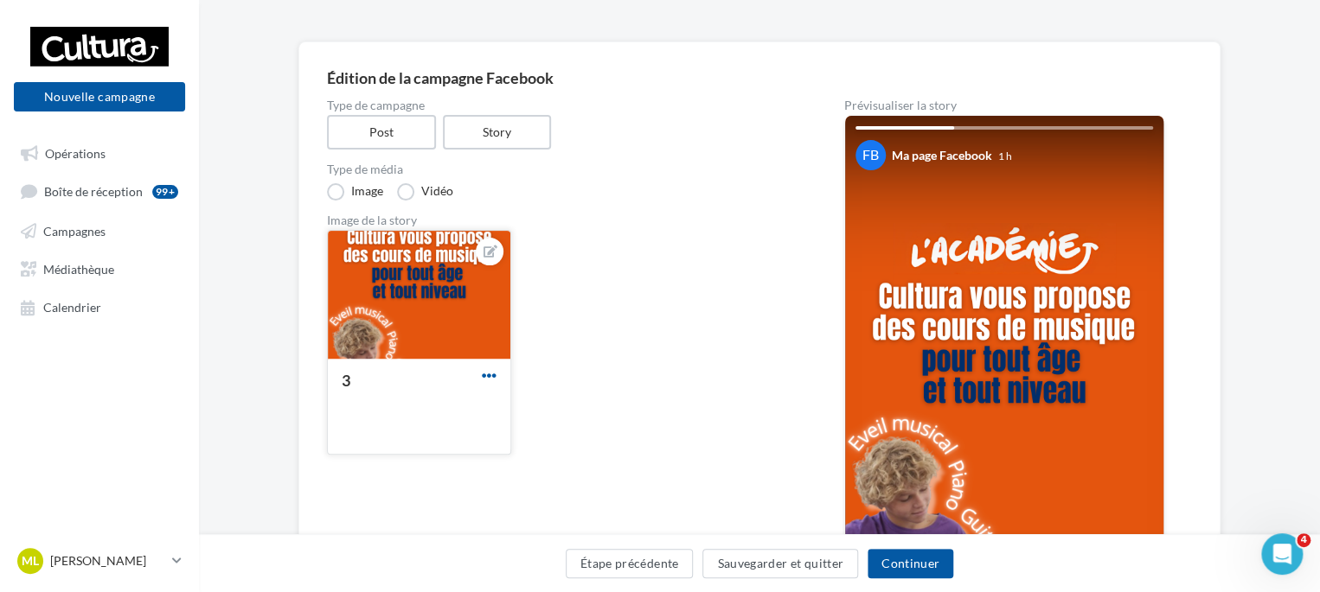
click at [485, 373] on span "button" at bounding box center [489, 375] width 15 height 15
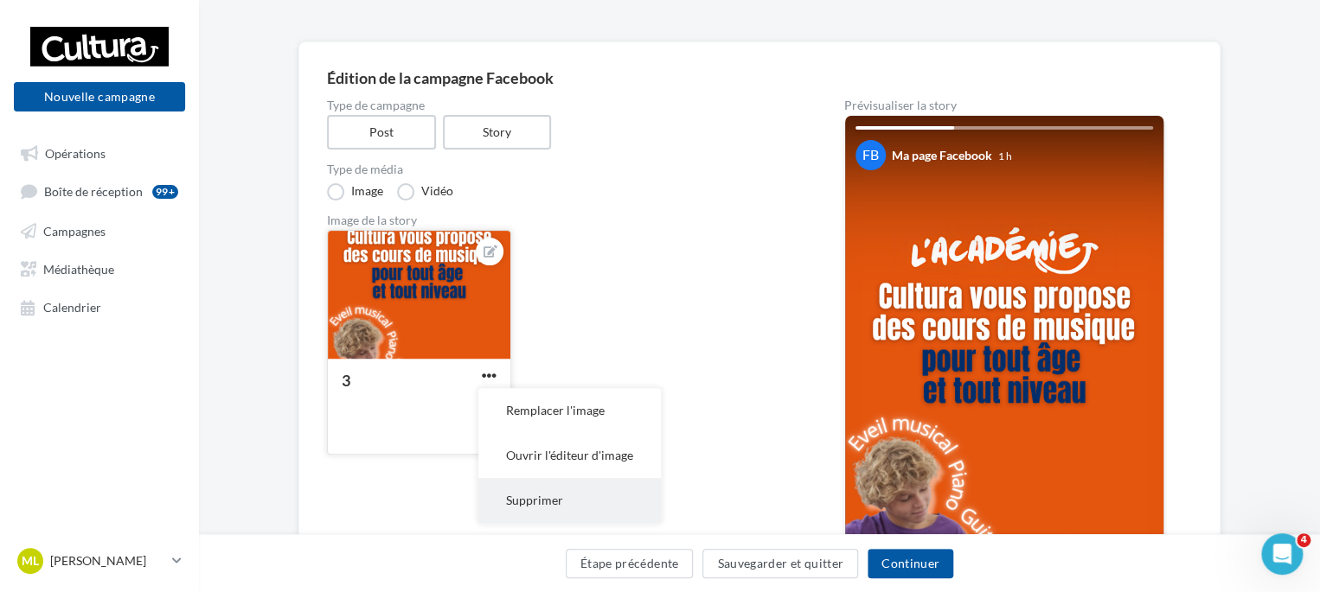
click at [540, 494] on button "Supprimer" at bounding box center [569, 500] width 182 height 45
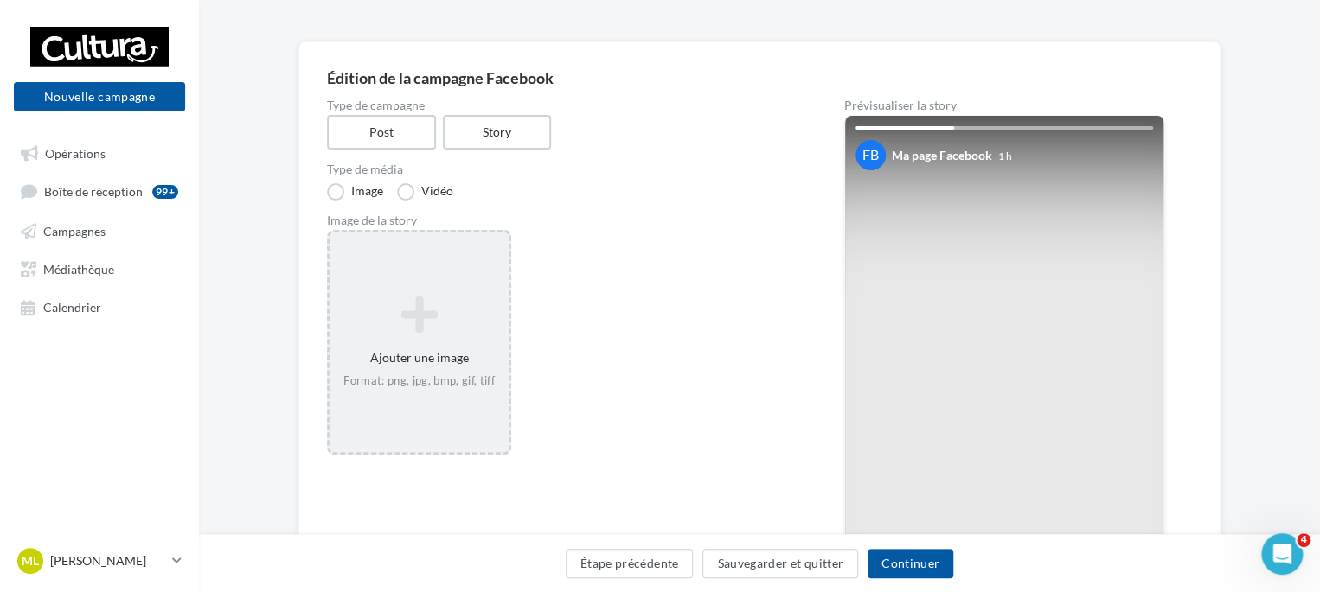
click at [446, 328] on icon at bounding box center [418, 315] width 165 height 42
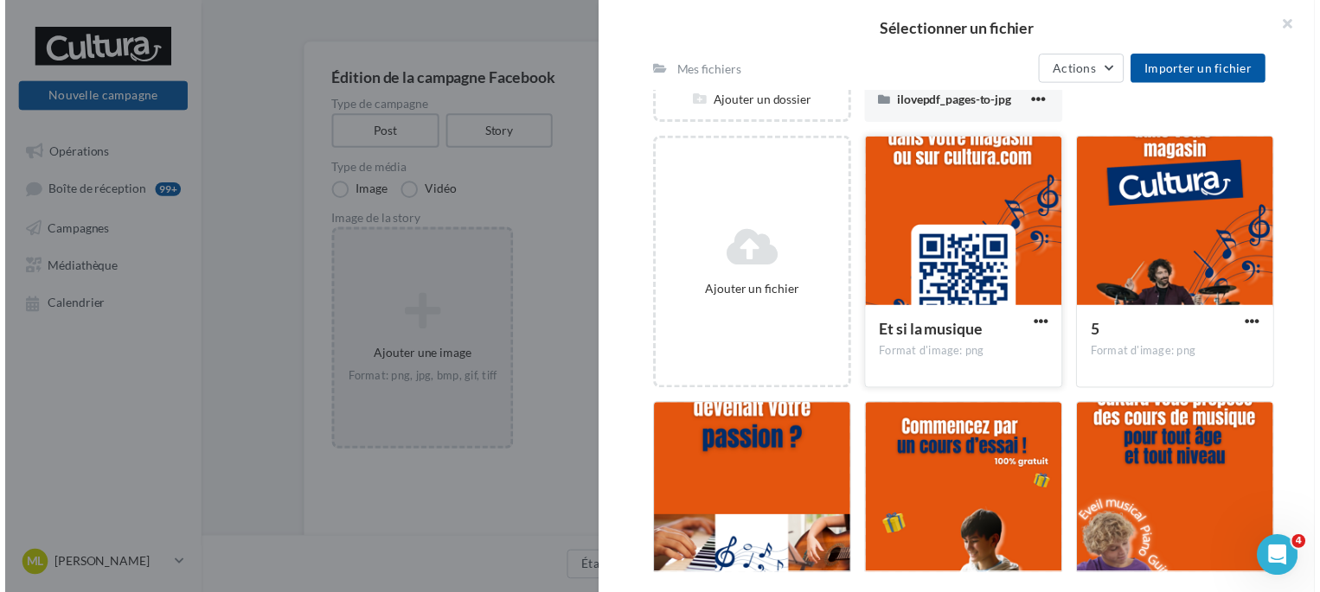
scroll to position [266, 0]
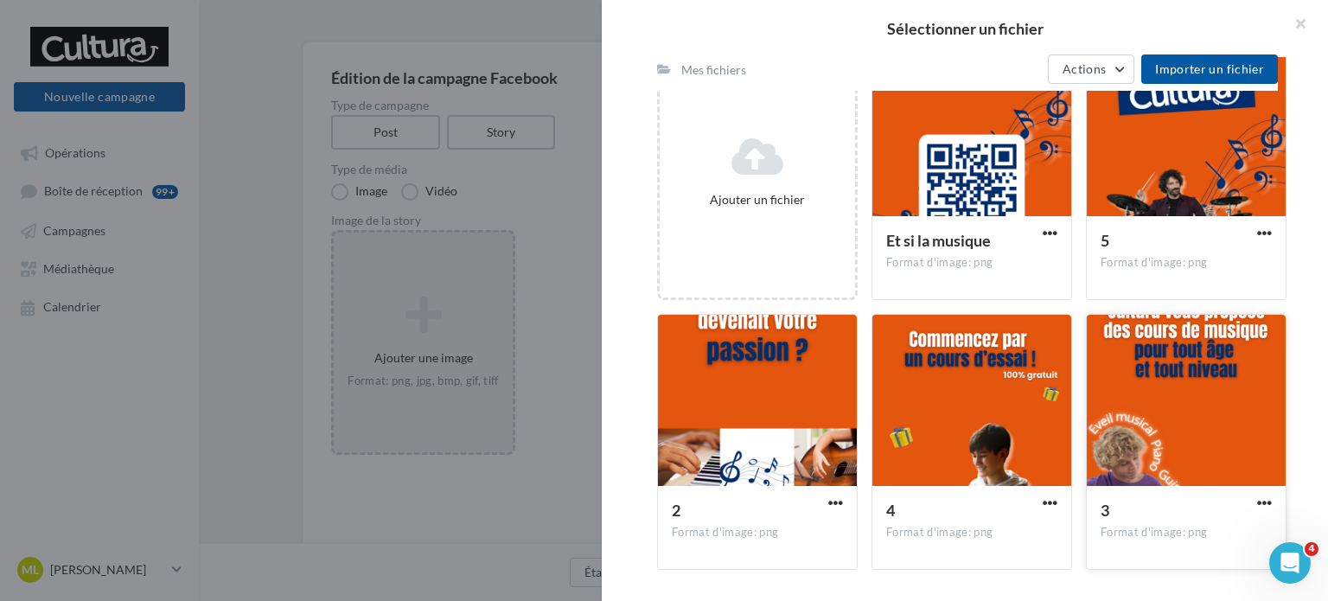
click at [1176, 402] on div at bounding box center [1186, 401] width 199 height 173
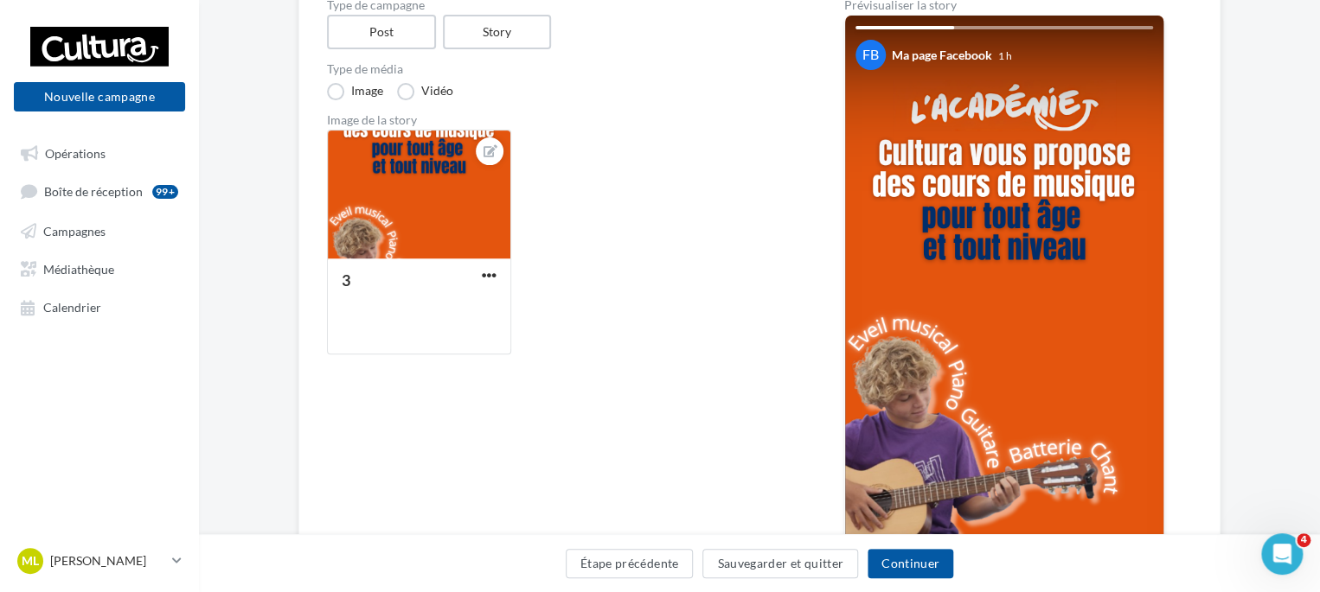
scroll to position [204, 0]
click at [755, 561] on button "Sauvegarder et quitter" at bounding box center [780, 563] width 156 height 29
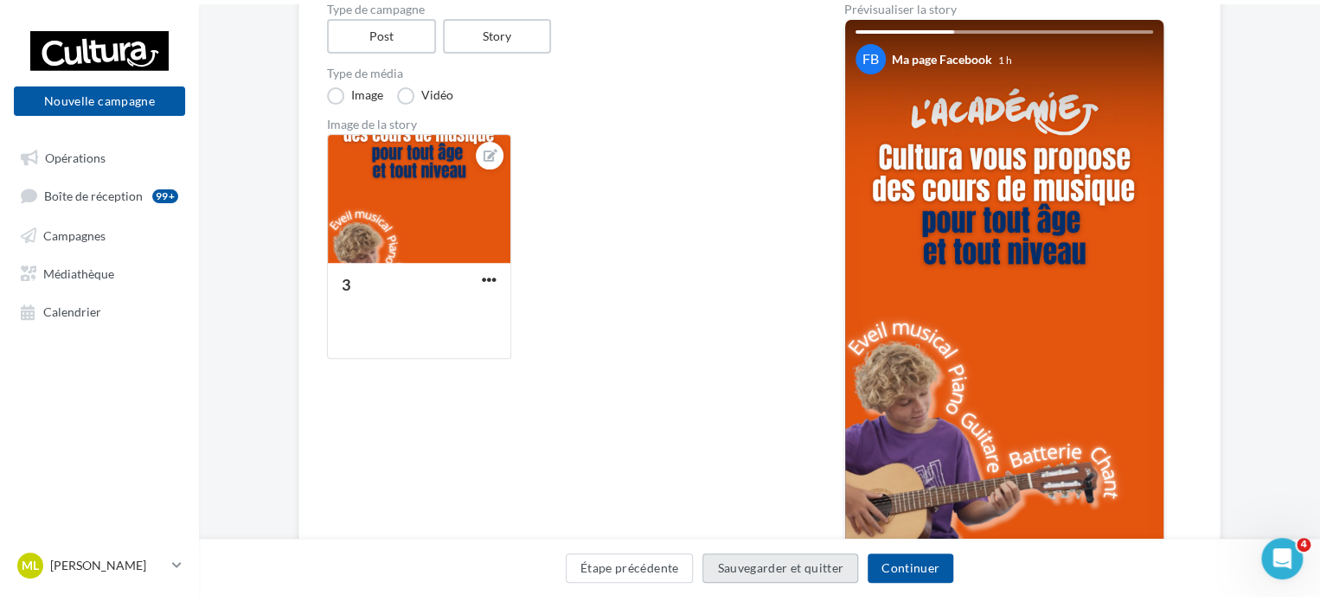
scroll to position [28, 0]
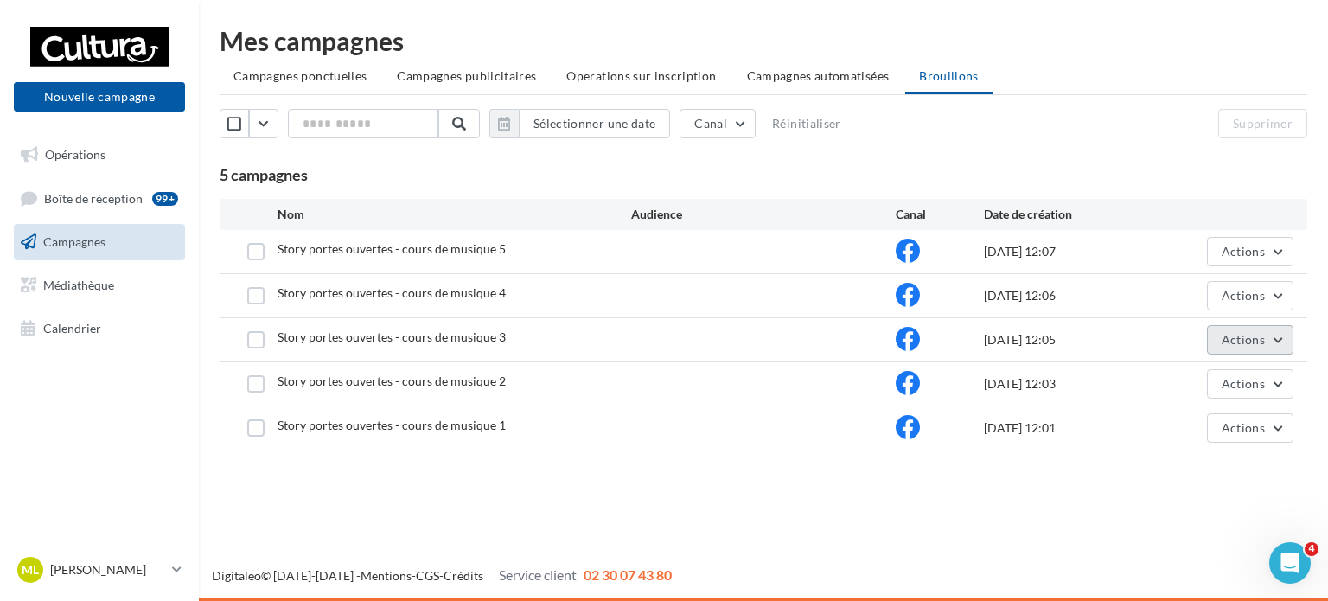
click at [1273, 335] on button "Actions" at bounding box center [1250, 339] width 86 height 29
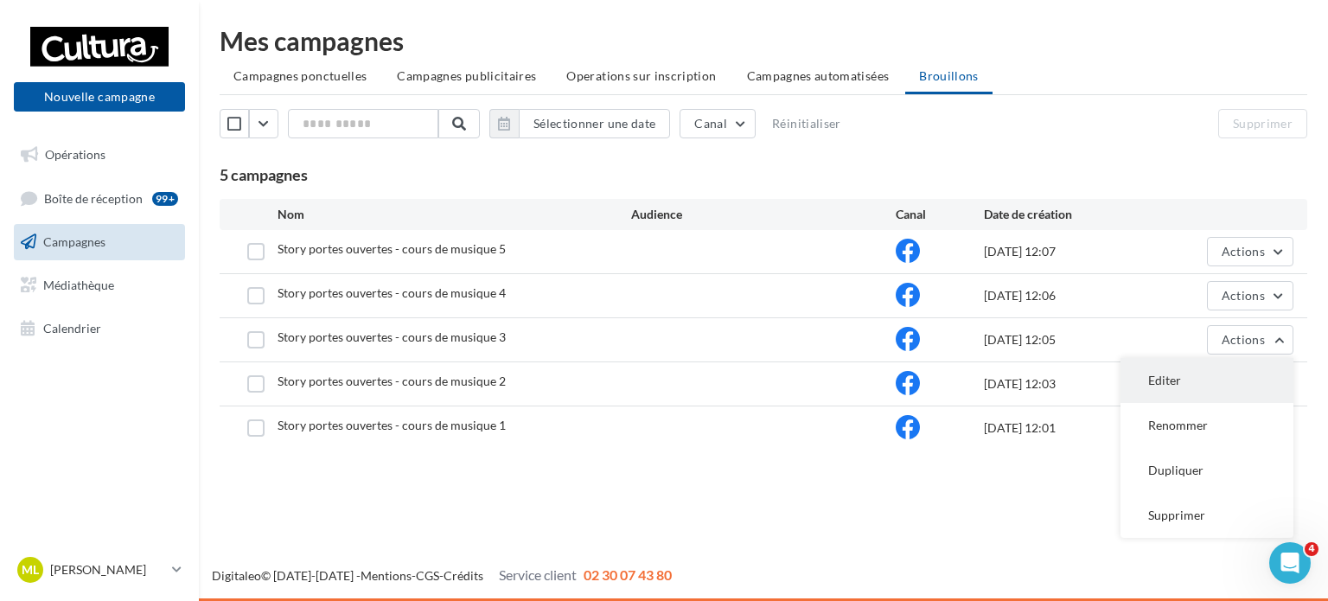
click at [1217, 386] on button "Editer" at bounding box center [1207, 380] width 173 height 45
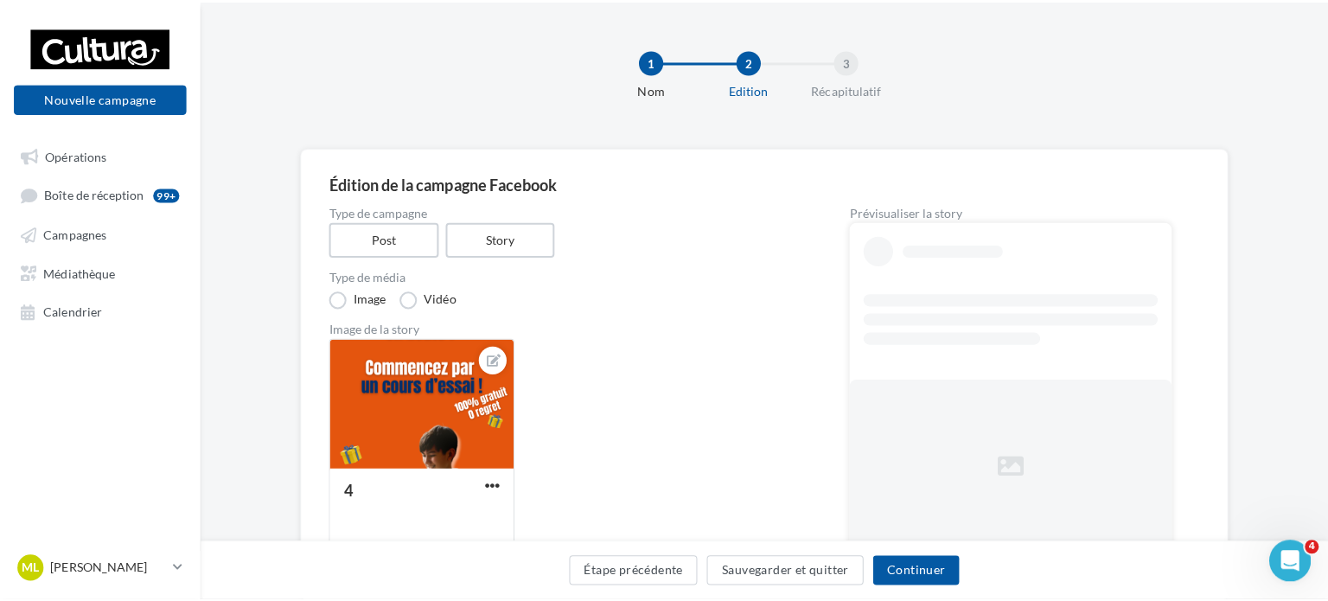
scroll to position [104, 0]
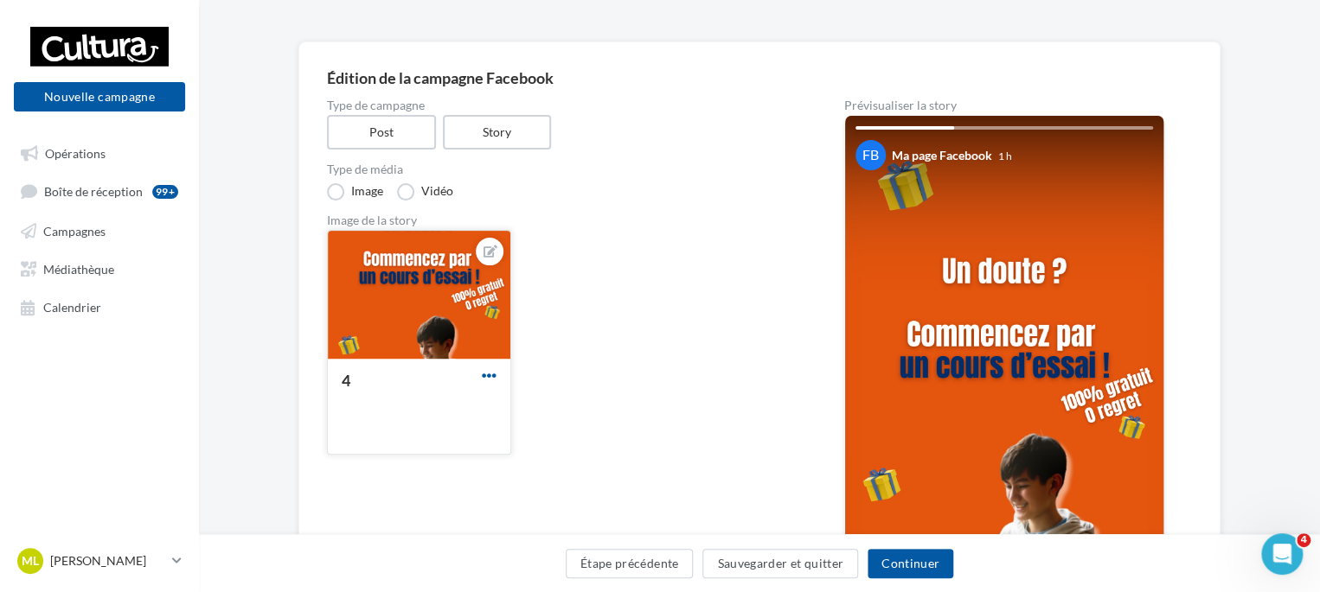
click at [484, 375] on span "button" at bounding box center [489, 375] width 15 height 15
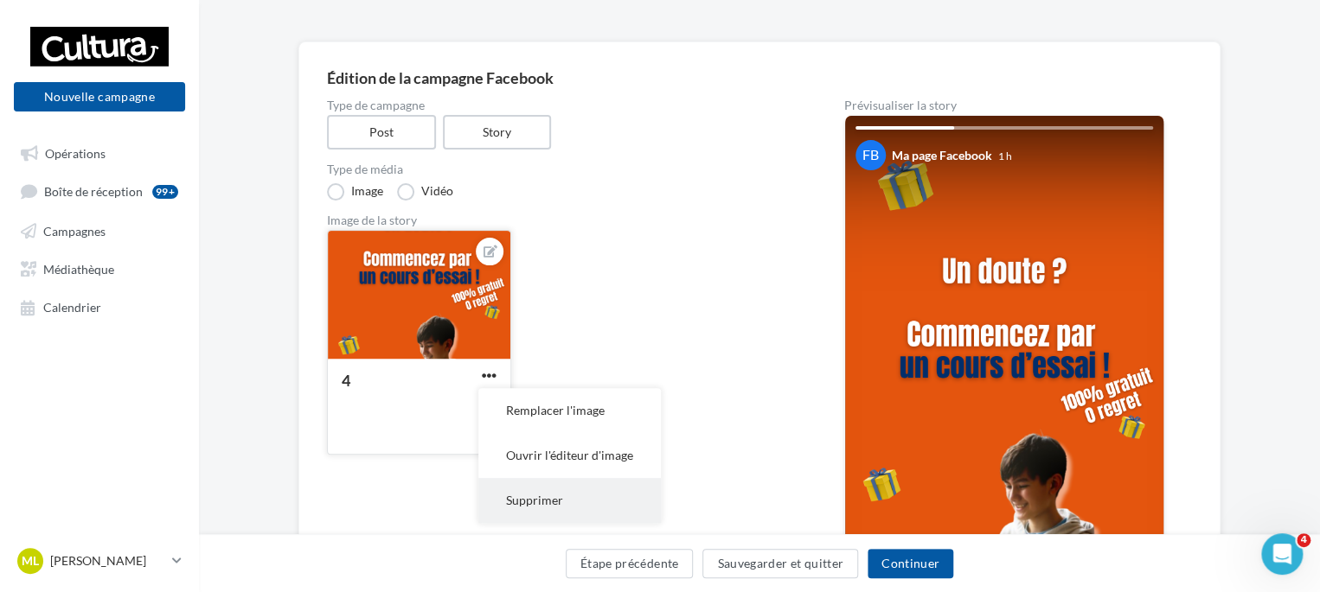
click at [553, 504] on button "Supprimer" at bounding box center [569, 500] width 182 height 45
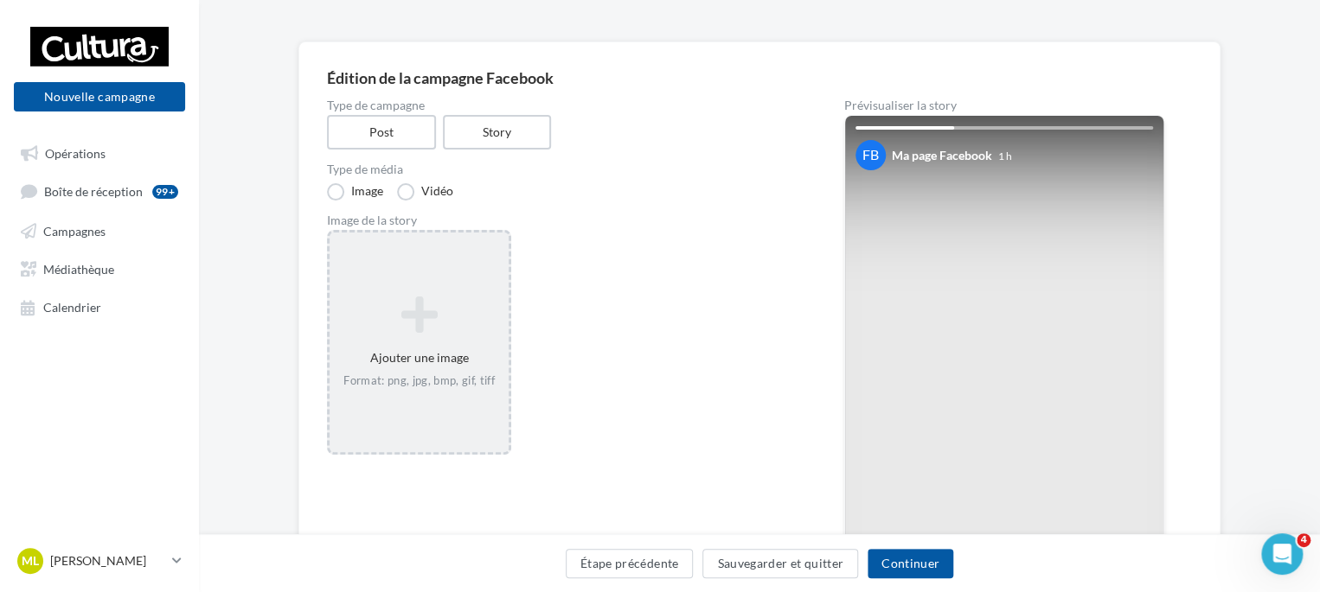
click at [425, 336] on div "Ajouter une image Format: png, jpg, bmp, gif, tiff" at bounding box center [418, 342] width 179 height 111
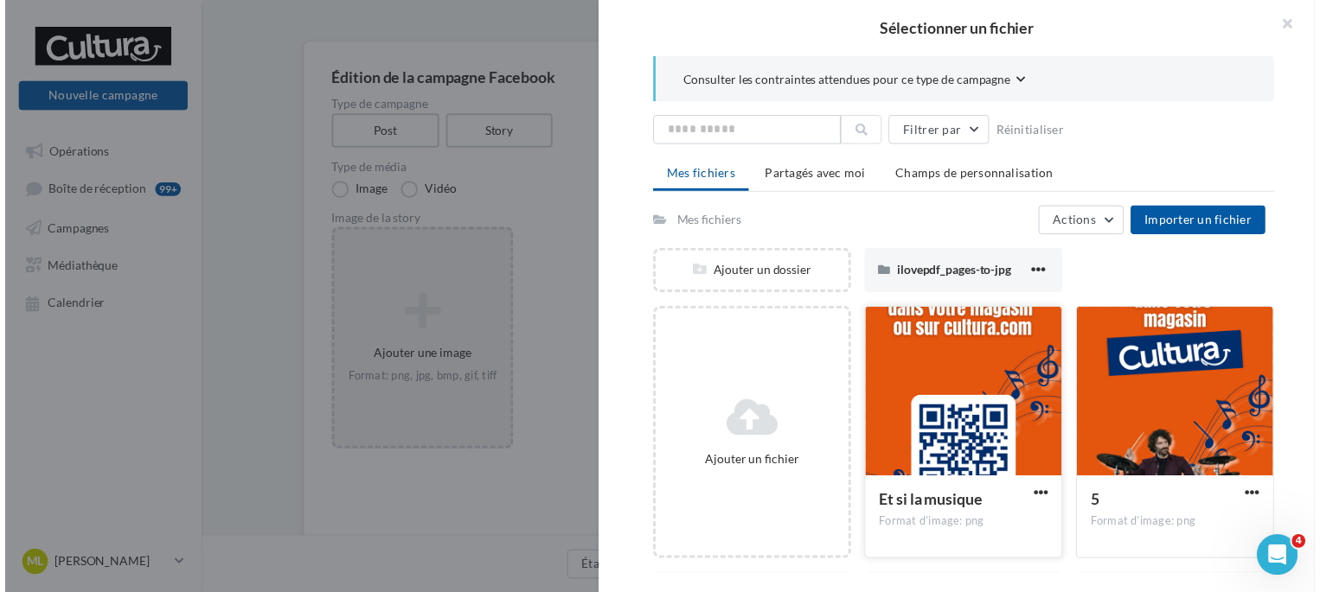
scroll to position [221, 0]
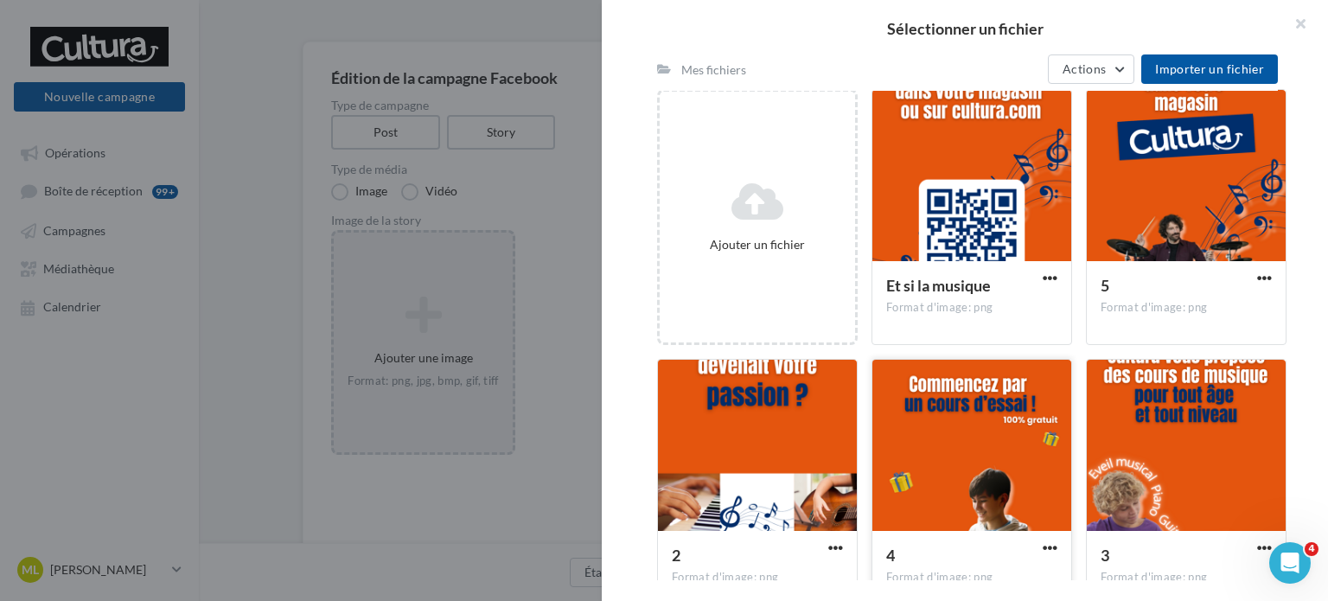
click at [982, 448] on div at bounding box center [972, 446] width 199 height 173
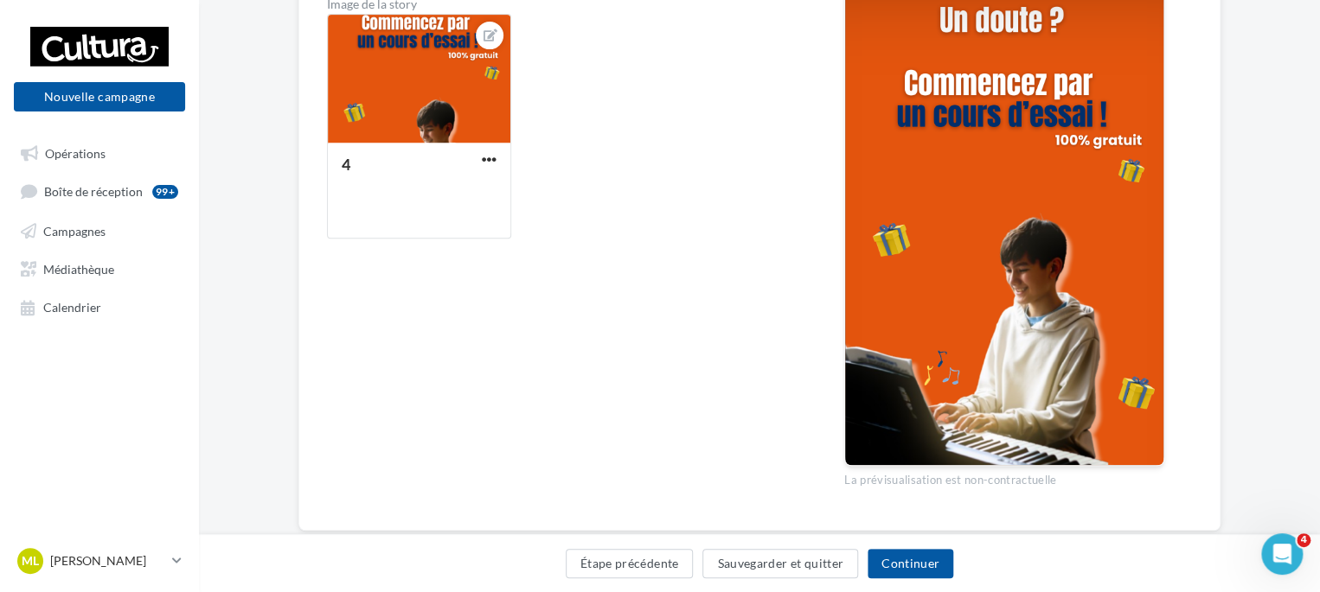
scroll to position [318, 0]
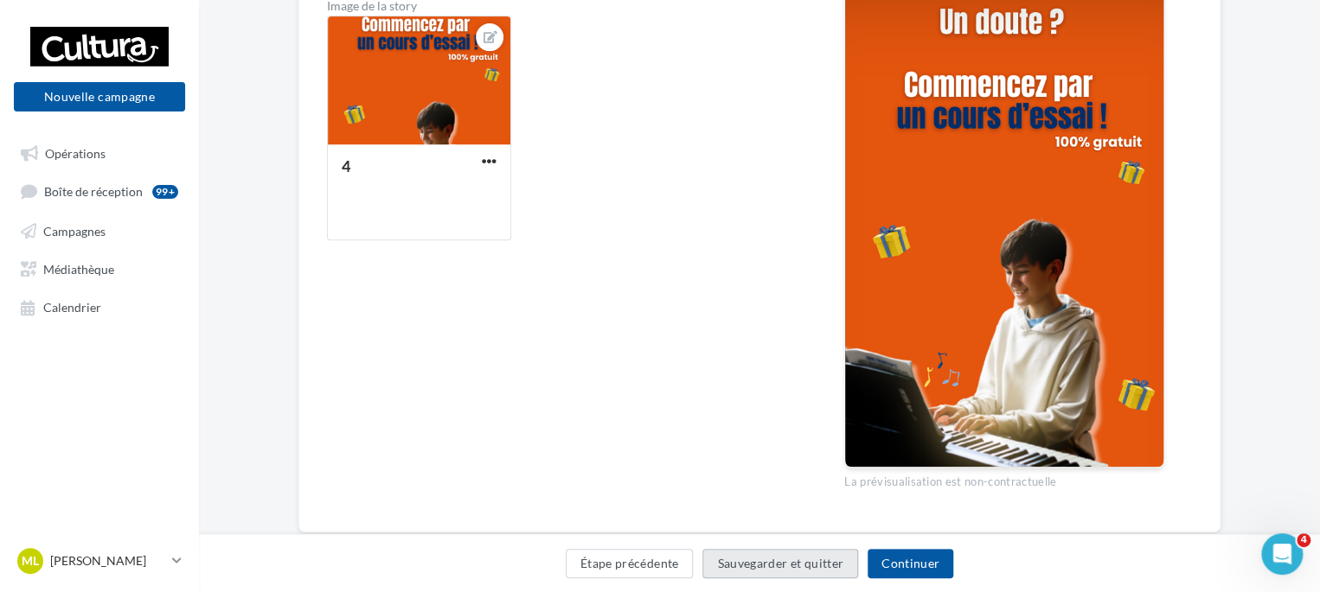
click at [800, 563] on button "Sauvegarder et quitter" at bounding box center [780, 563] width 156 height 29
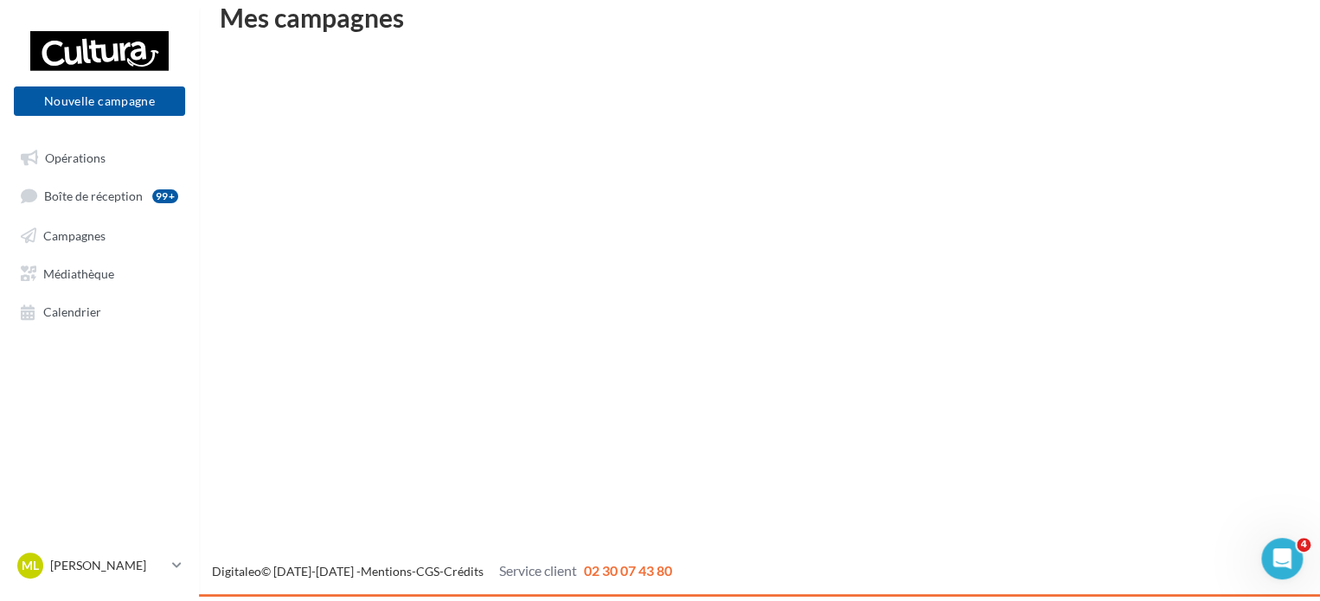
scroll to position [28, 0]
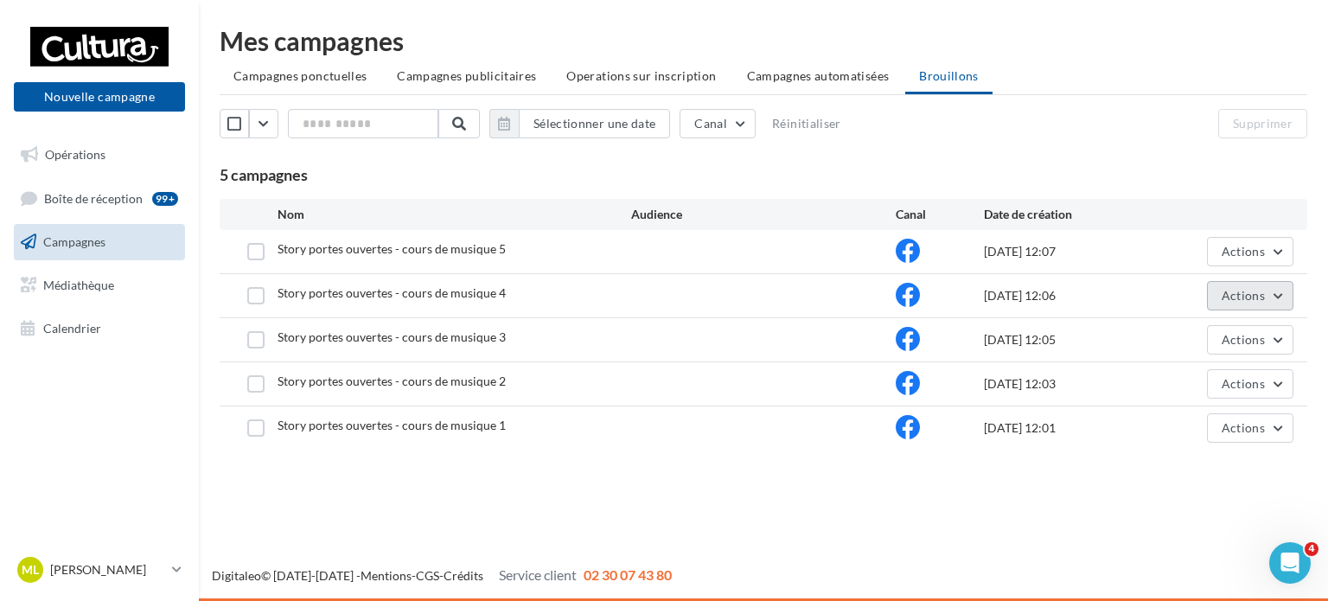
click at [1268, 302] on button "Actions" at bounding box center [1250, 295] width 86 height 29
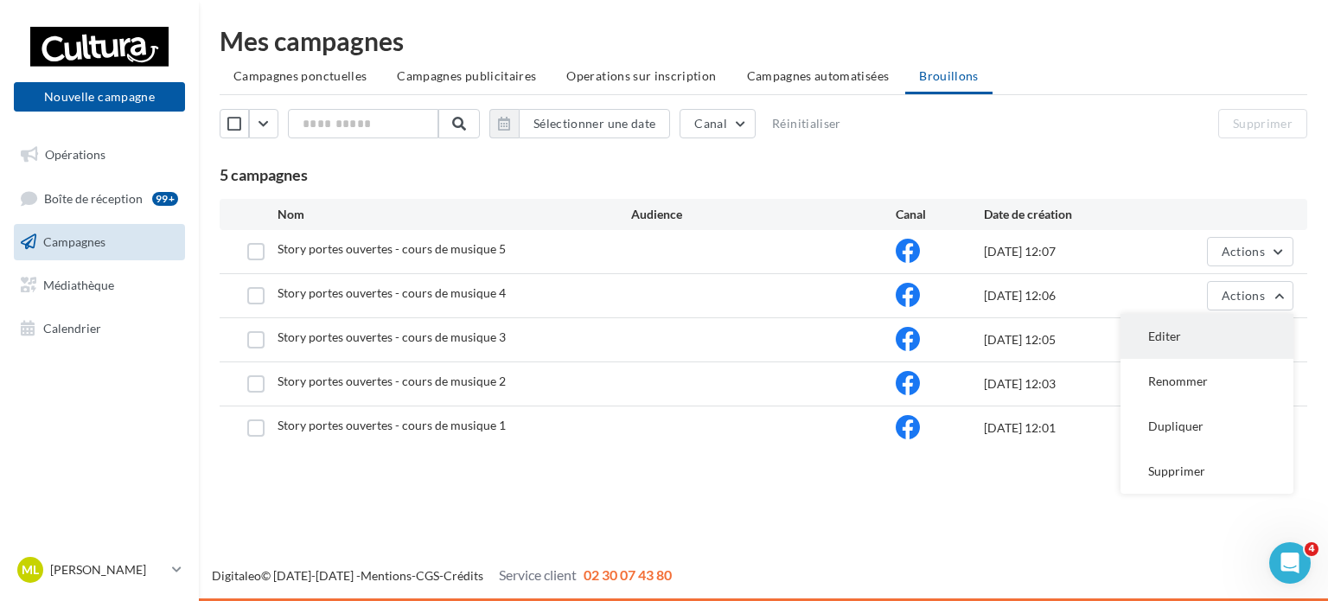
click at [1214, 328] on button "Editer" at bounding box center [1207, 336] width 173 height 45
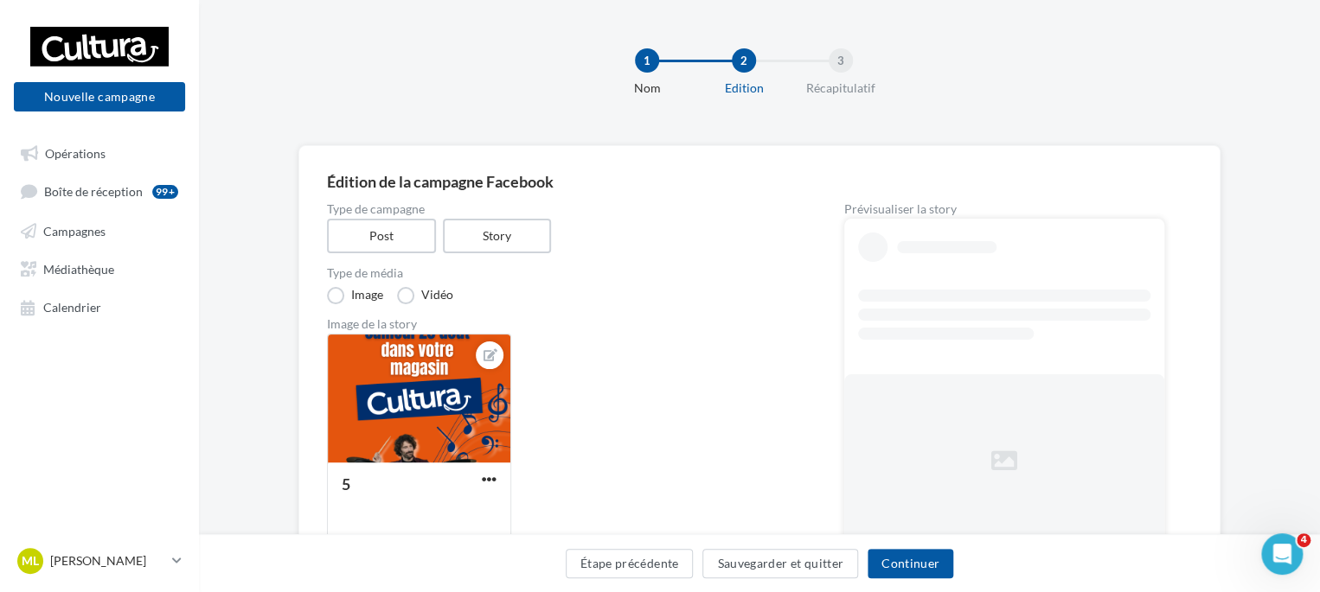
scroll to position [104, 0]
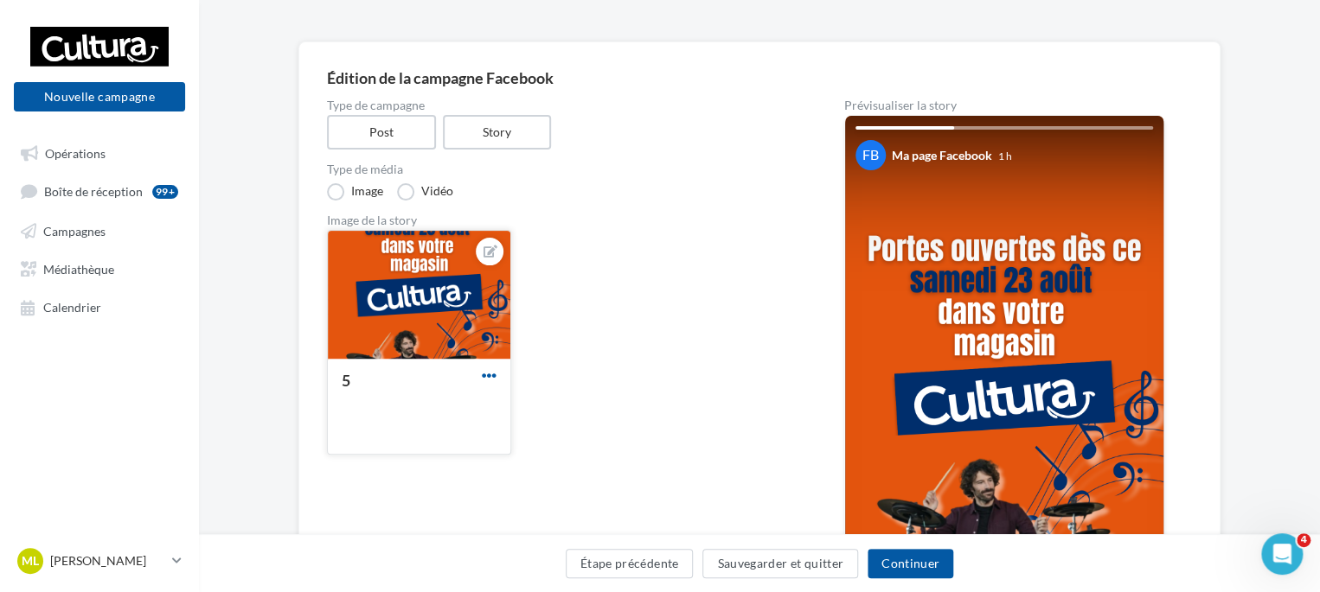
click at [488, 380] on span "button" at bounding box center [489, 375] width 15 height 15
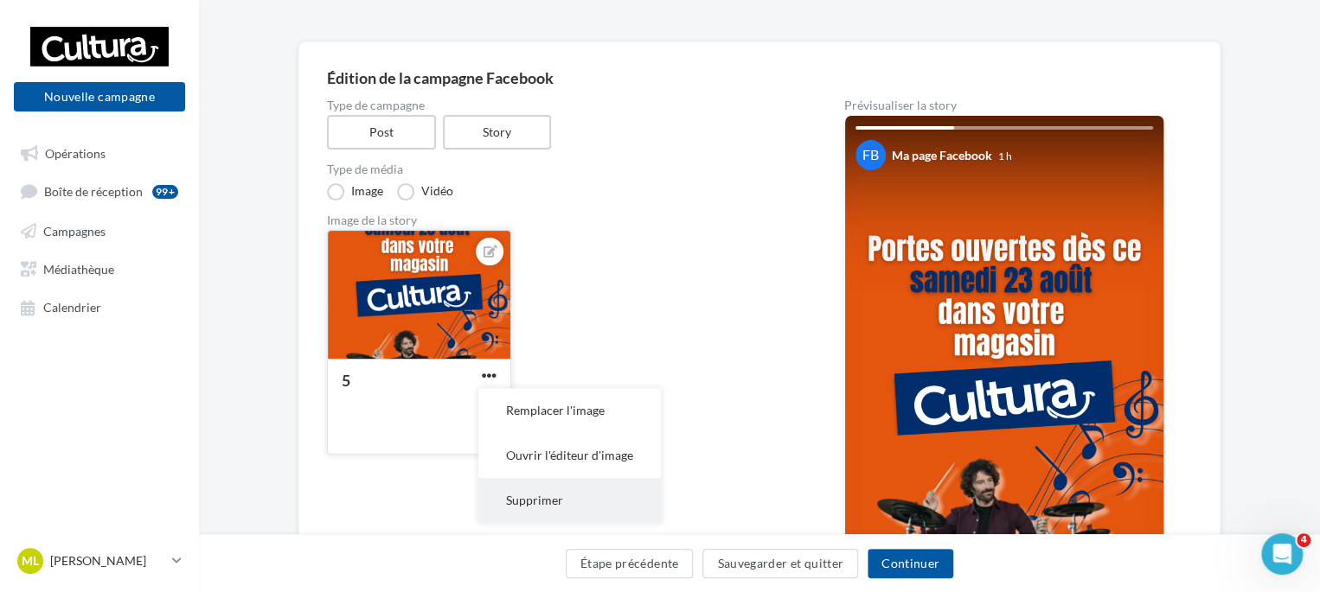
click at [573, 519] on button "Supprimer" at bounding box center [569, 500] width 182 height 45
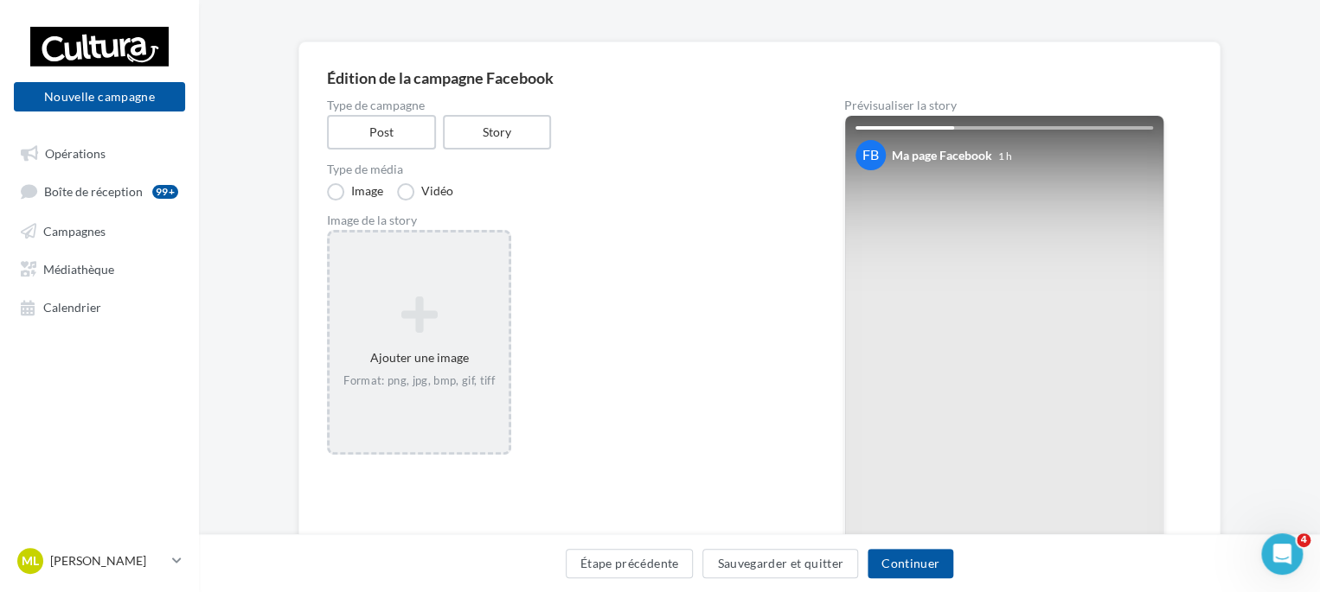
click at [388, 328] on icon at bounding box center [418, 315] width 165 height 42
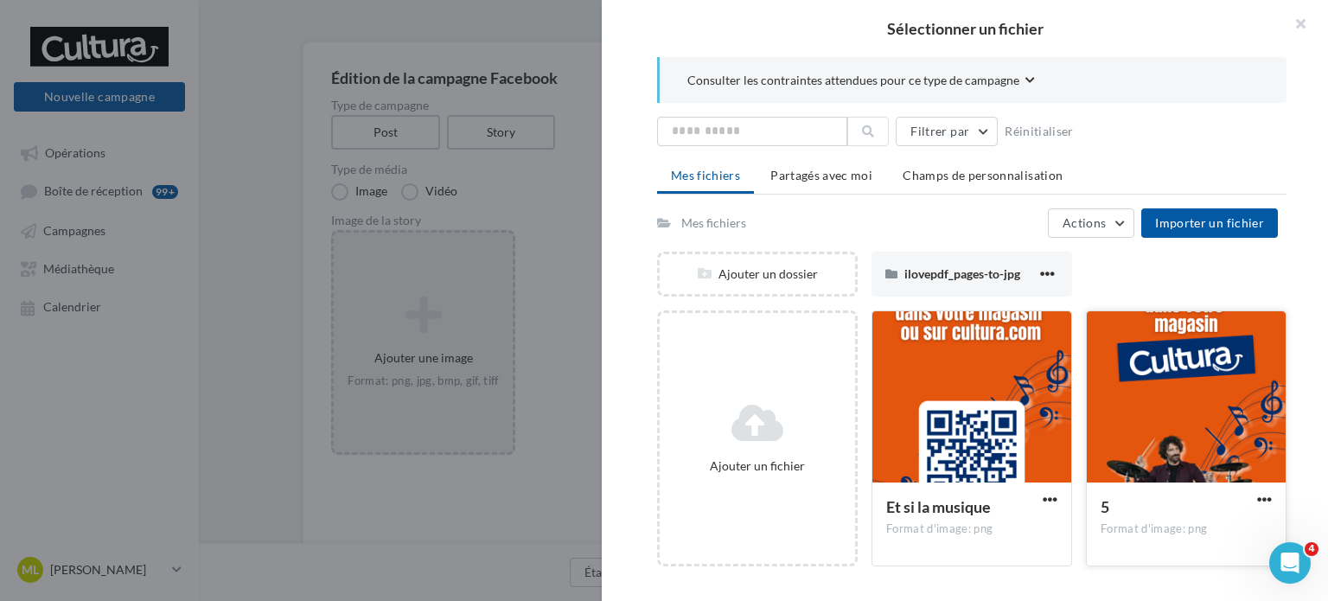
click at [1200, 416] on div at bounding box center [1186, 397] width 199 height 173
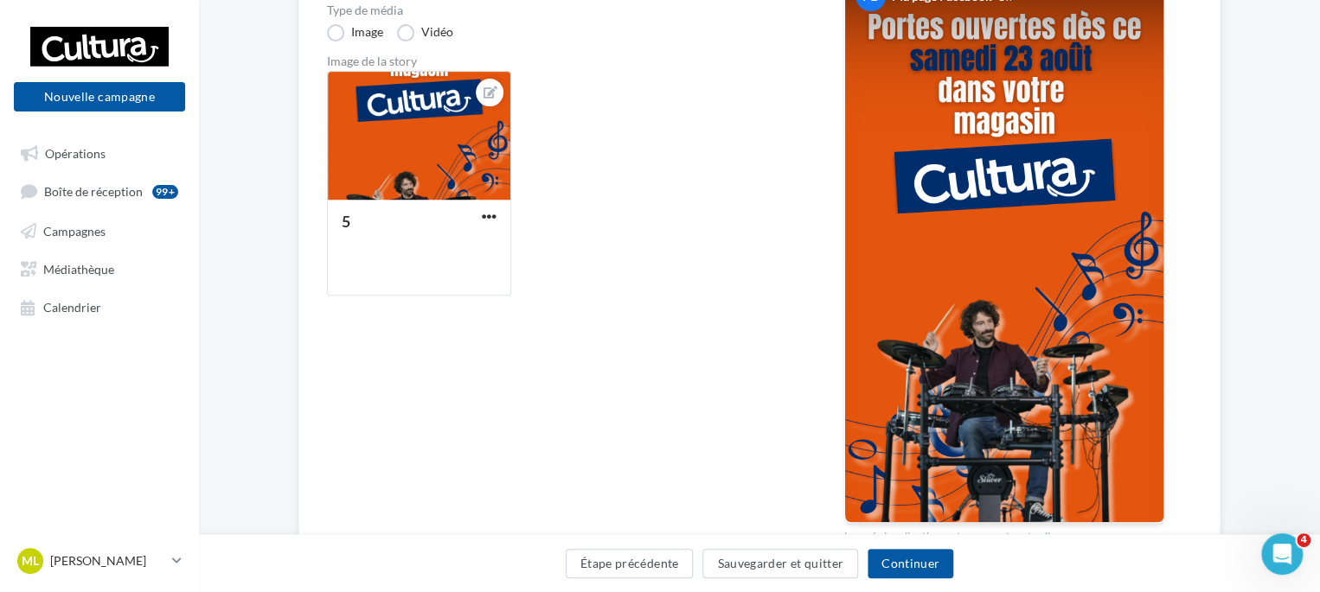
scroll to position [186, 0]
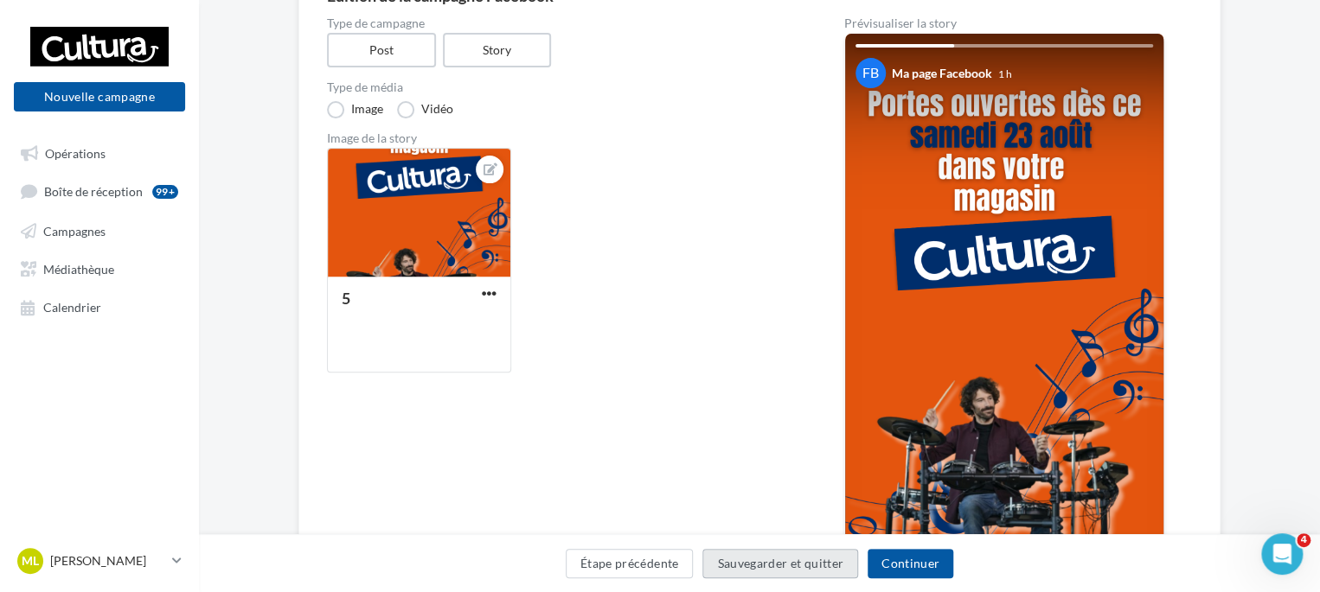
click at [800, 561] on button "Sauvegarder et quitter" at bounding box center [780, 563] width 156 height 29
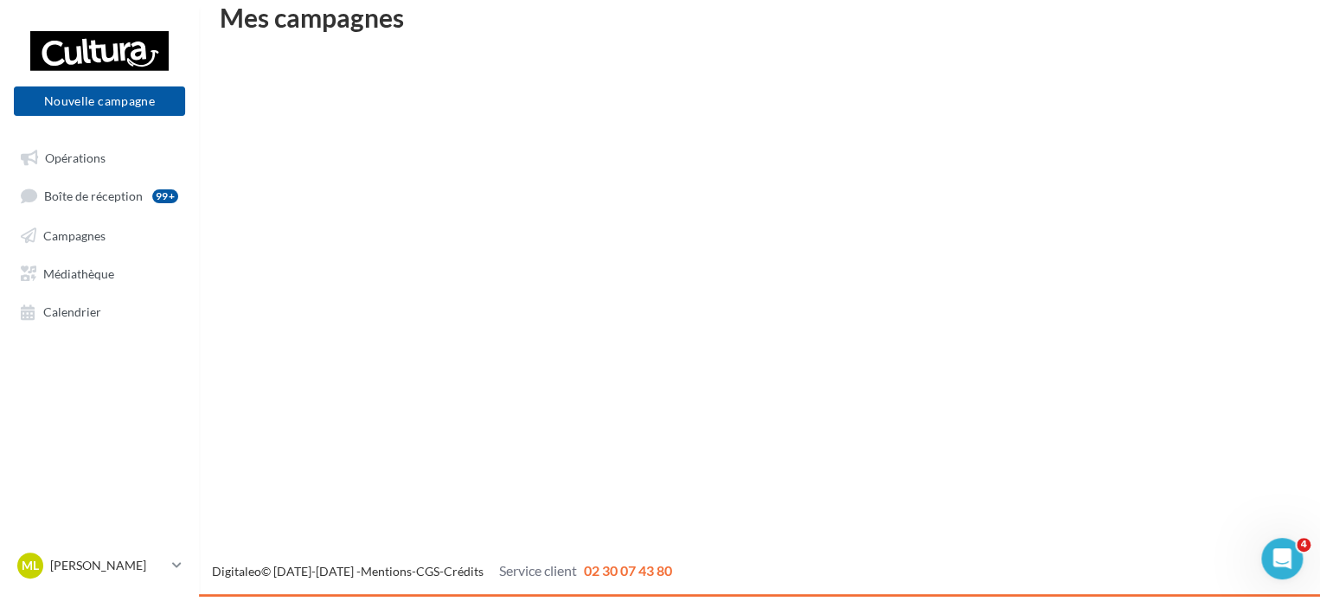
scroll to position [28, 0]
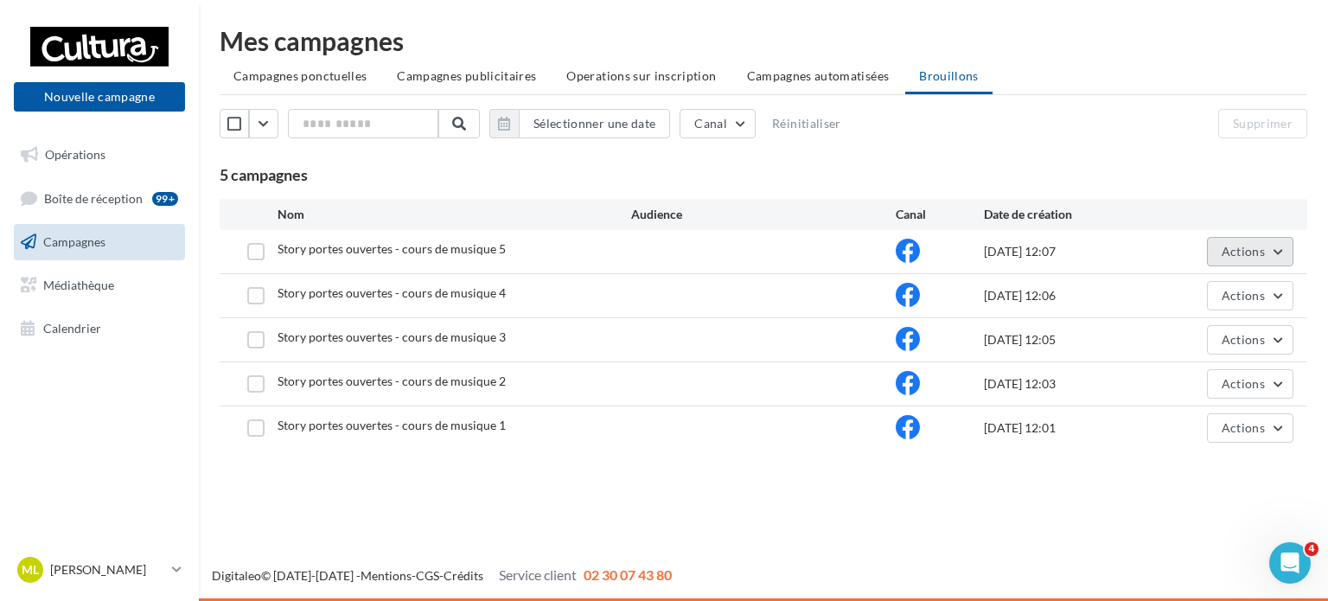
click at [1289, 247] on button "Actions" at bounding box center [1250, 251] width 86 height 29
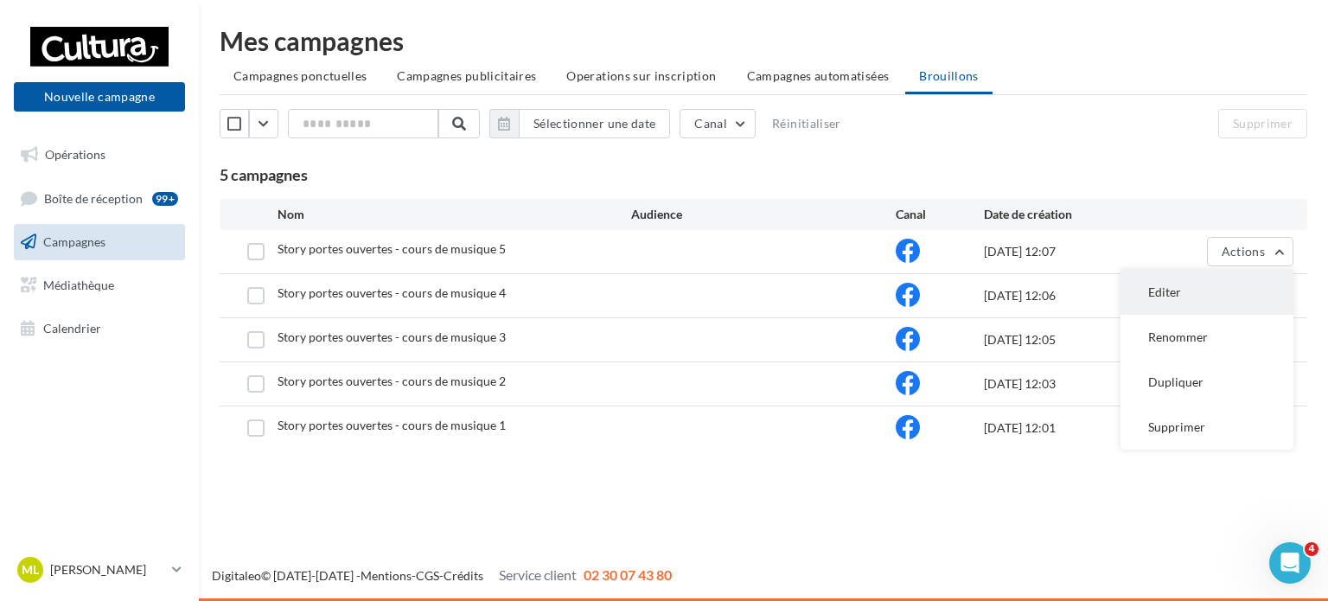
click at [1223, 276] on button "Editer" at bounding box center [1207, 292] width 173 height 45
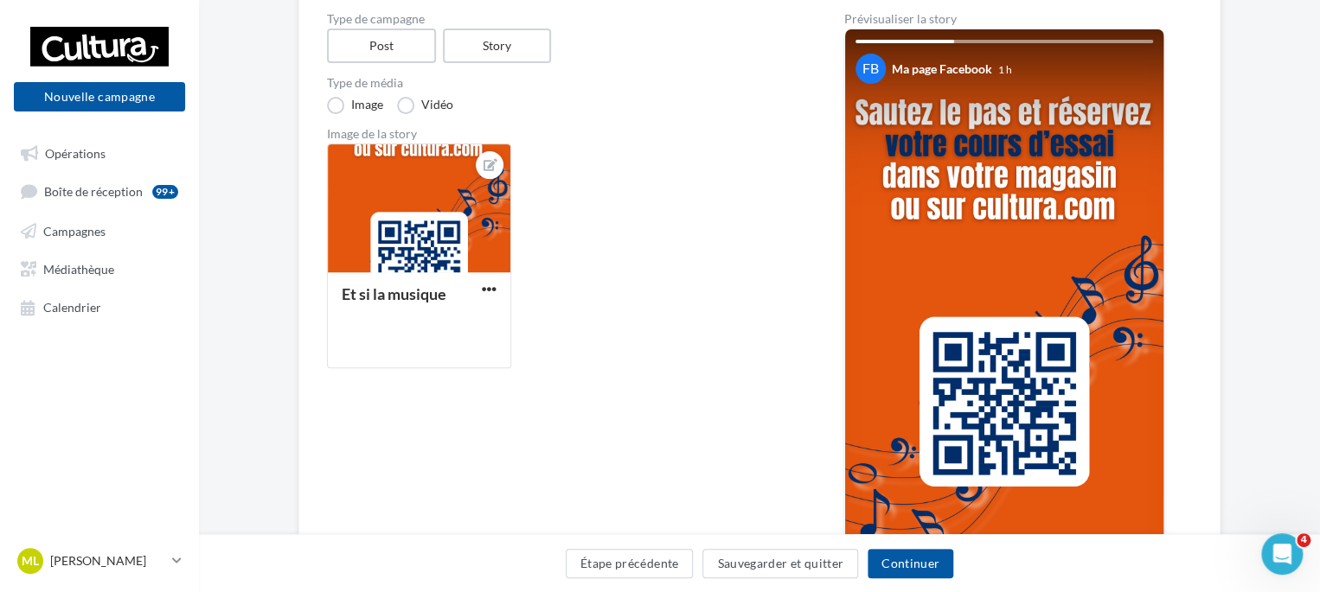
scroll to position [134, 0]
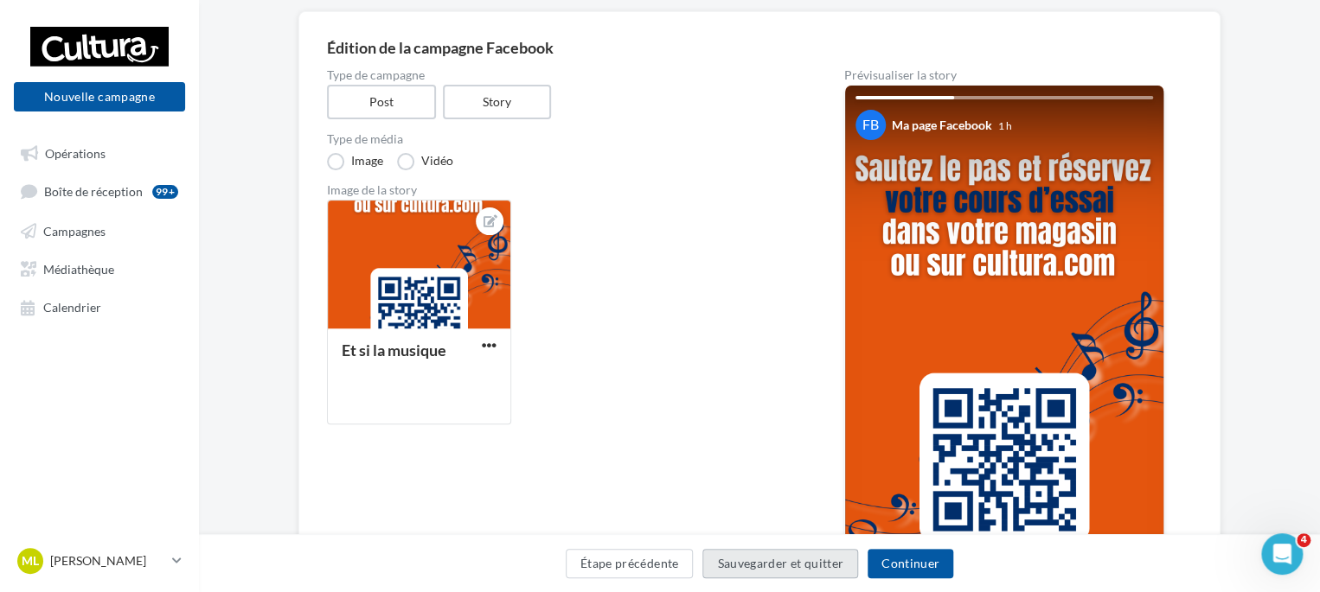
click at [767, 564] on button "Sauvegarder et quitter" at bounding box center [780, 563] width 156 height 29
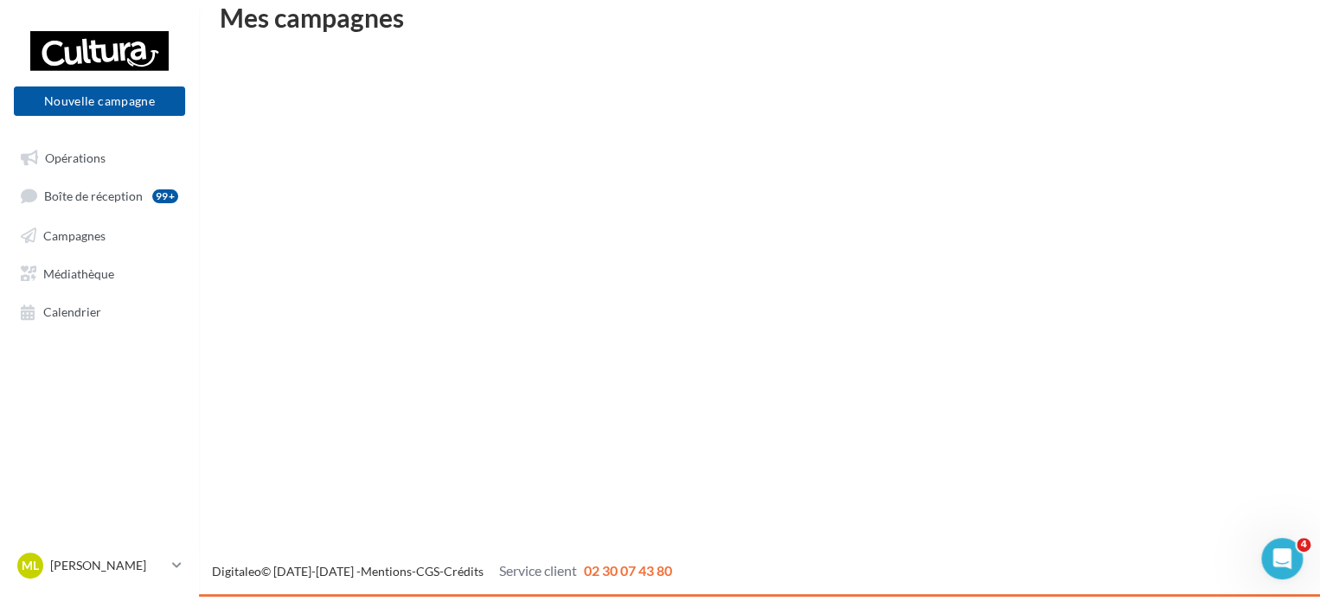
scroll to position [28, 0]
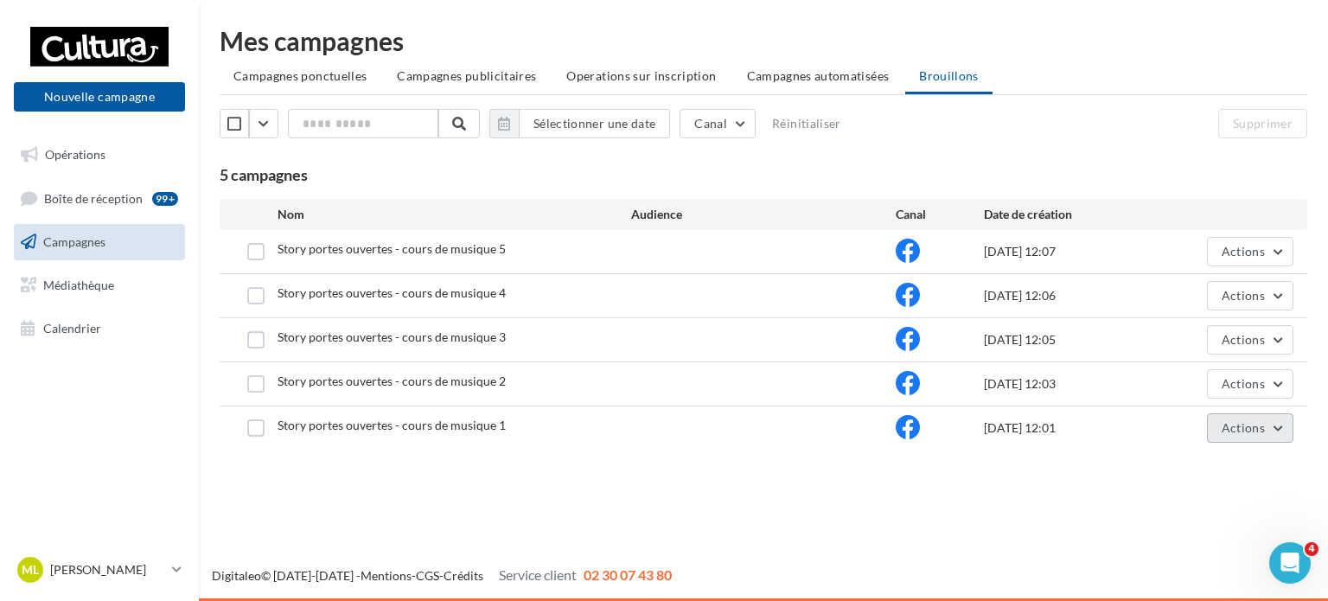
click at [1287, 422] on button "Actions" at bounding box center [1250, 427] width 86 height 29
click at [1057, 478] on div "Mes campagnes Campagnes ponctuelles Campagnes publicitaires Operations sur insc…" at bounding box center [763, 242] width 1129 height 484
click at [1282, 344] on button "Actions" at bounding box center [1250, 339] width 86 height 29
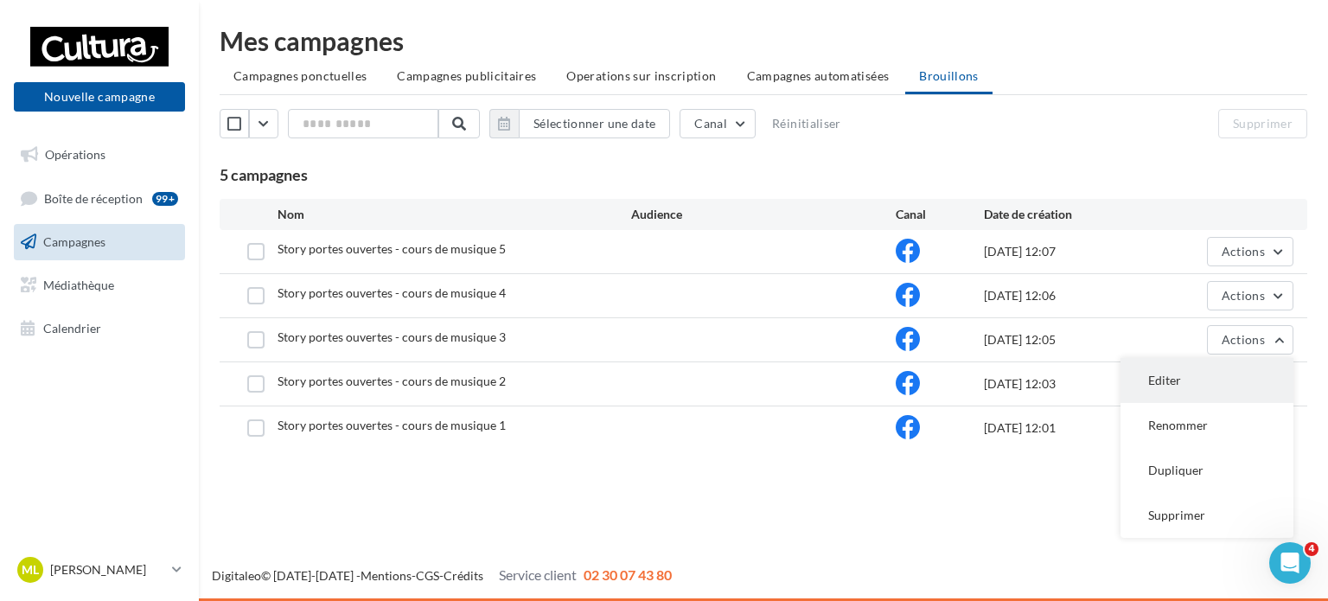
click at [1213, 383] on button "Editer" at bounding box center [1207, 380] width 173 height 45
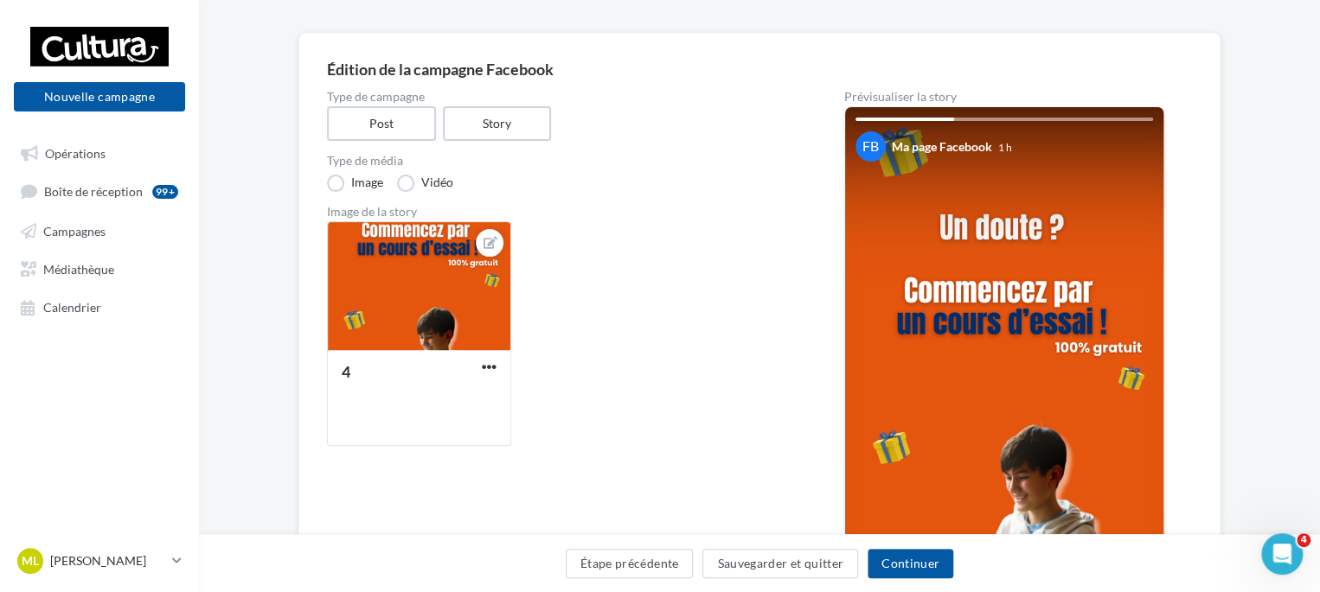
scroll to position [118, 0]
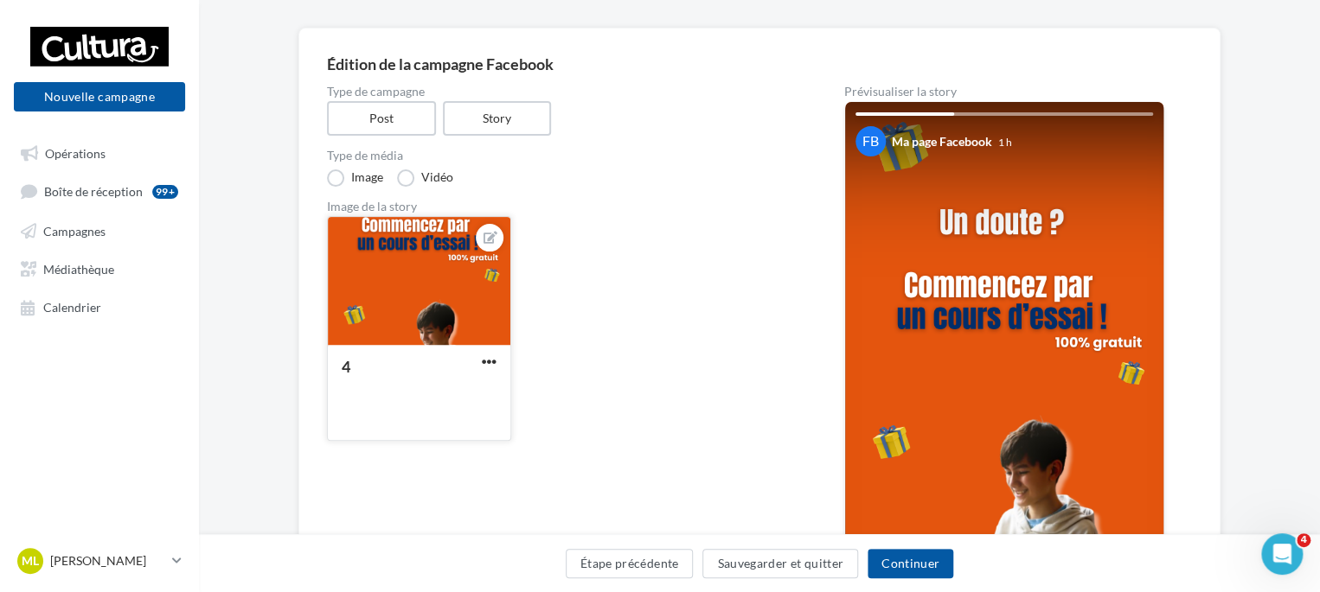
click at [480, 368] on button "button" at bounding box center [489, 363] width 22 height 17
click at [585, 383] on button "Remplacer l'image" at bounding box center [569, 396] width 182 height 45
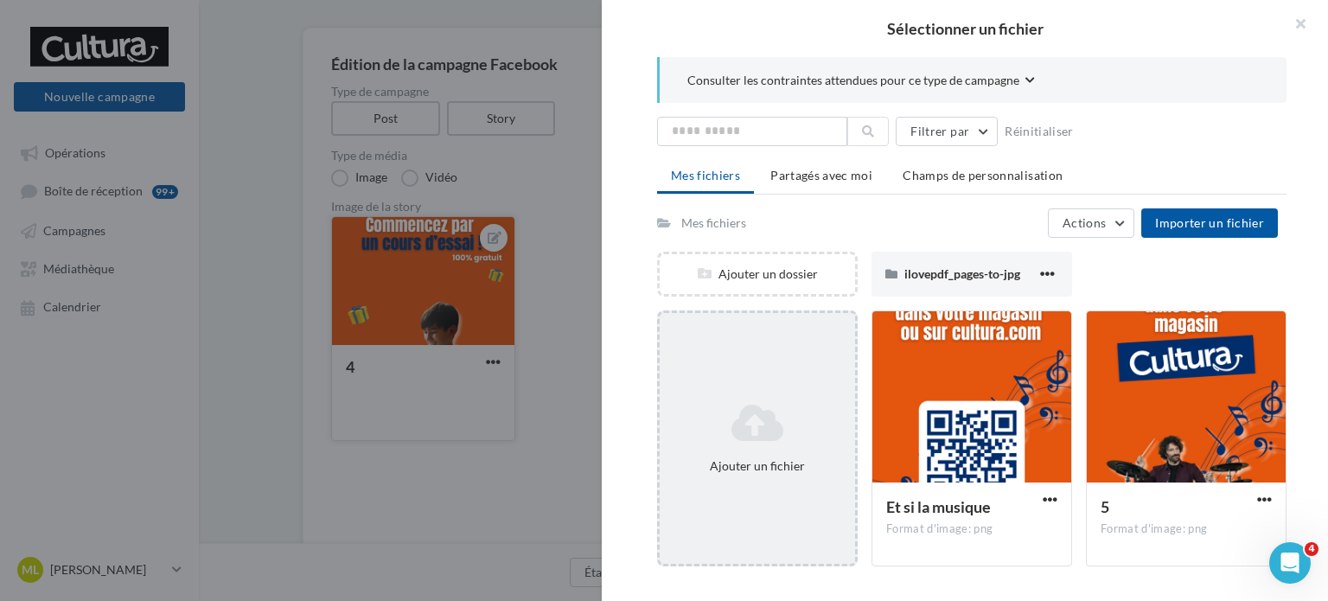
click at [740, 395] on div "Ajouter un fichier" at bounding box center [757, 438] width 195 height 86
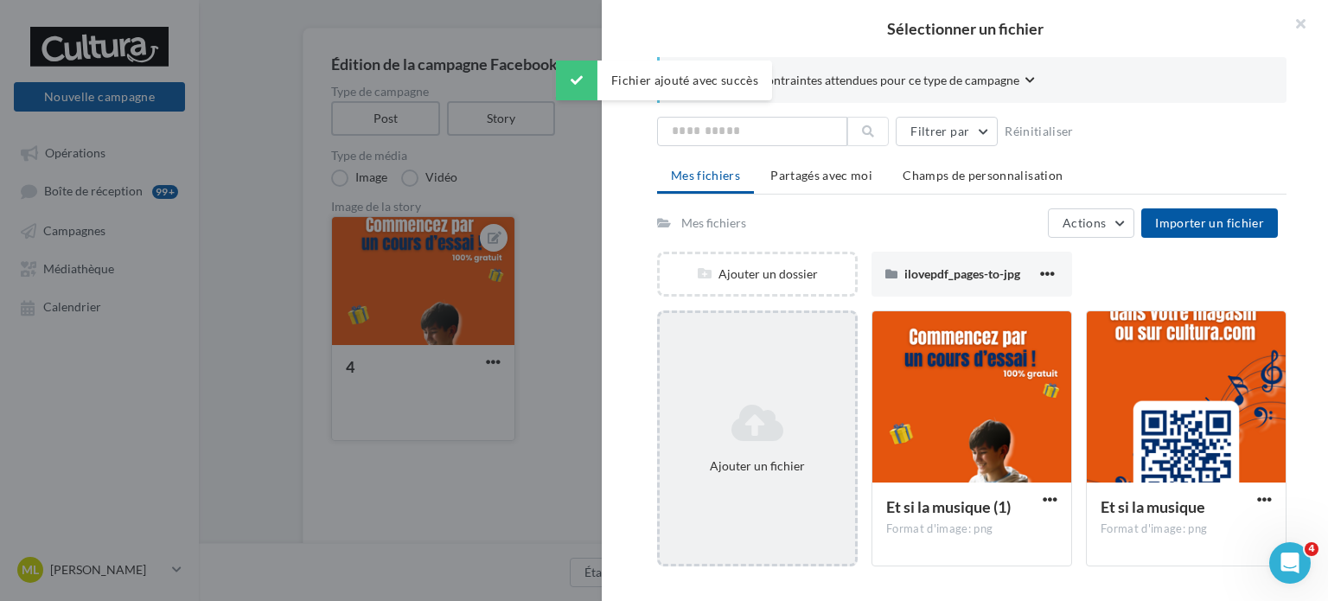
click at [954, 456] on div at bounding box center [972, 397] width 199 height 173
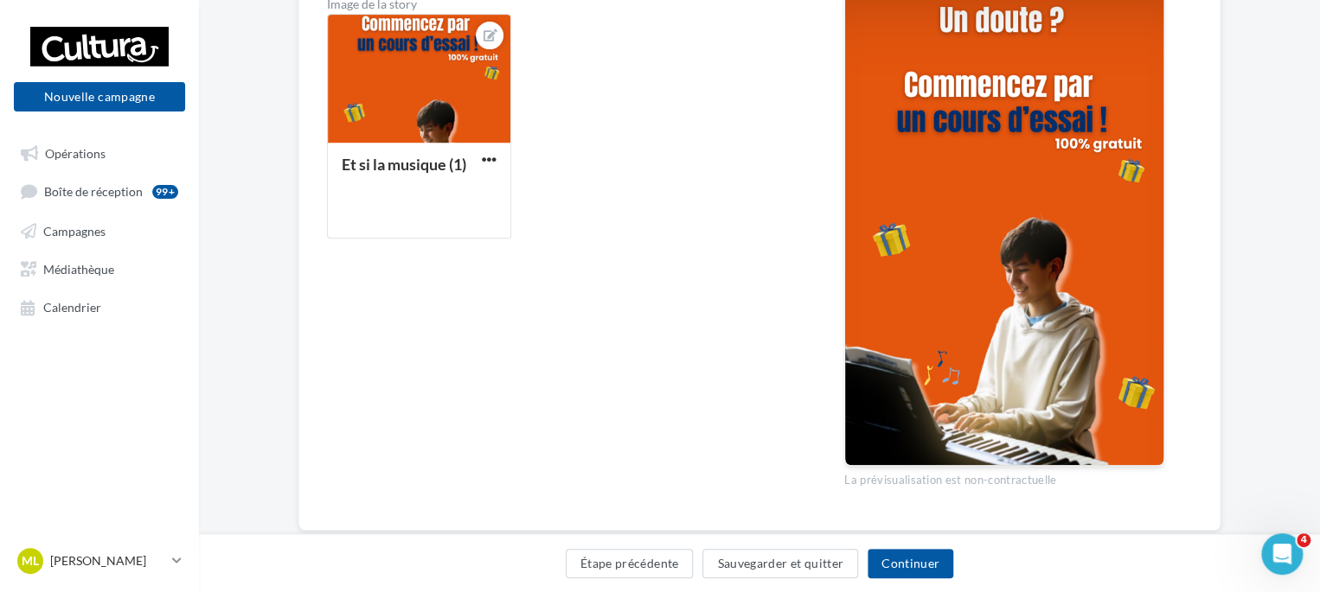
scroll to position [323, 0]
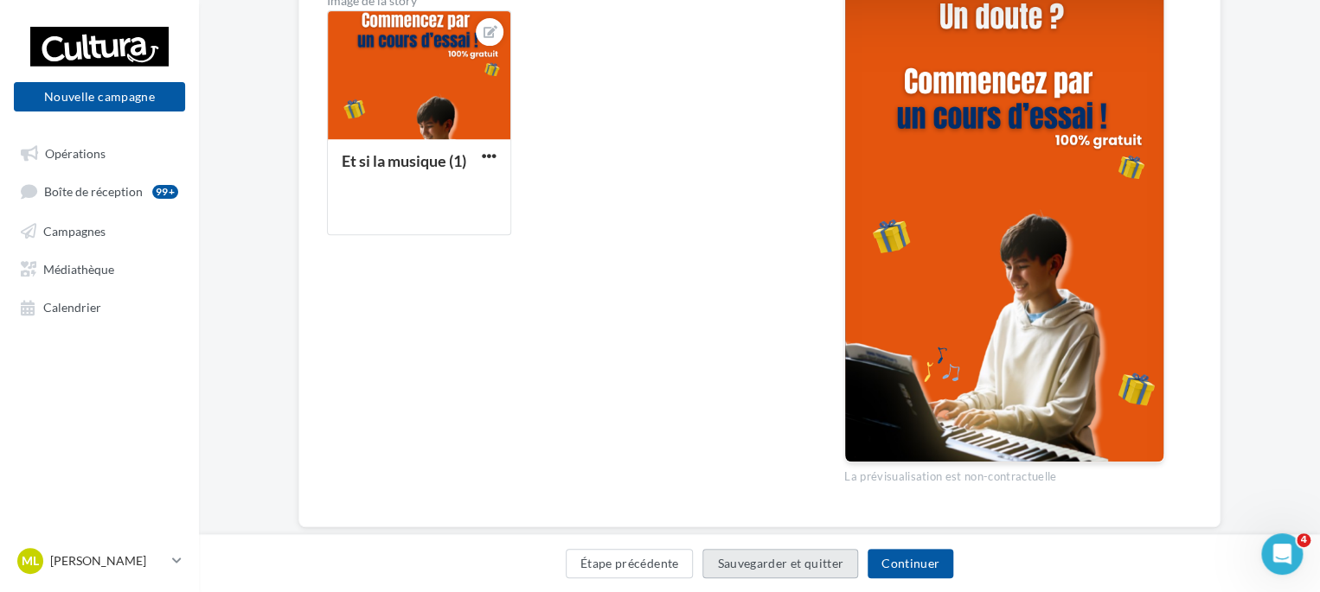
click at [806, 565] on button "Sauvegarder et quitter" at bounding box center [780, 563] width 156 height 29
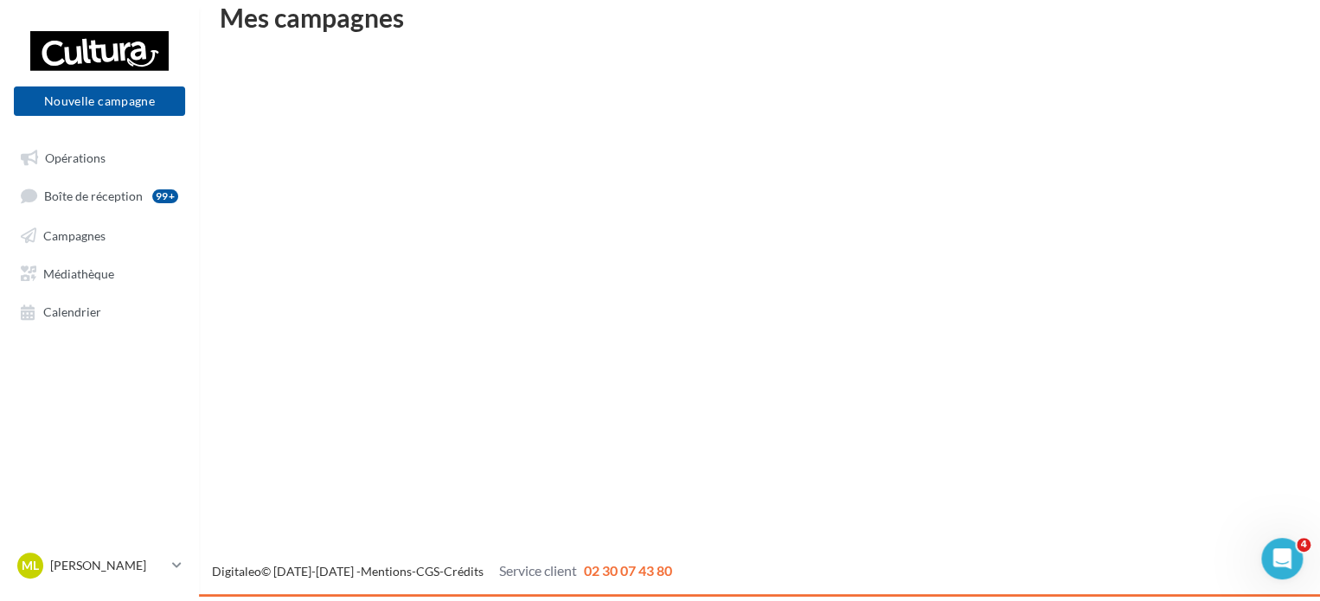
scroll to position [28, 0]
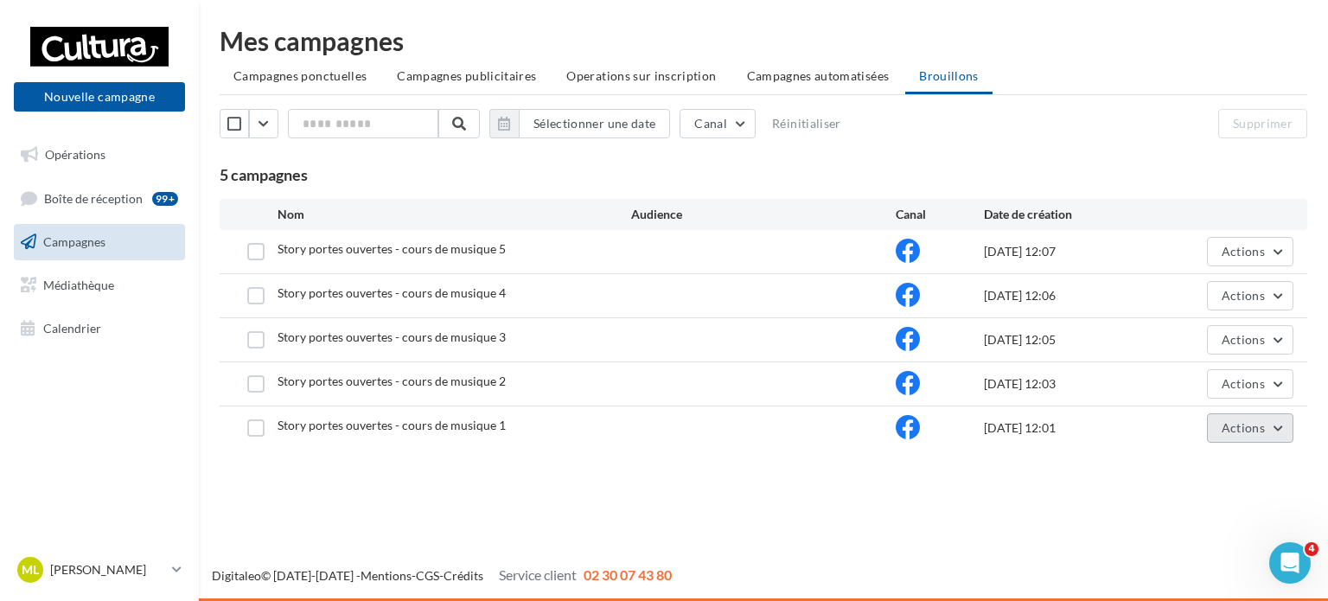
click at [1264, 435] on button "Actions" at bounding box center [1250, 427] width 86 height 29
click at [1076, 559] on div "Digitaleo © [DATE]-[DATE] - Mentions - CGS - Crédits Service client 02 30 07 43…" at bounding box center [664, 577] width 1328 height 48
click at [1270, 438] on button "Actions" at bounding box center [1250, 427] width 86 height 29
click at [986, 479] on div "Mes campagnes Campagnes ponctuelles Campagnes publicitaires Operations sur insc…" at bounding box center [763, 242] width 1129 height 484
